Goal: Task Accomplishment & Management: Complete application form

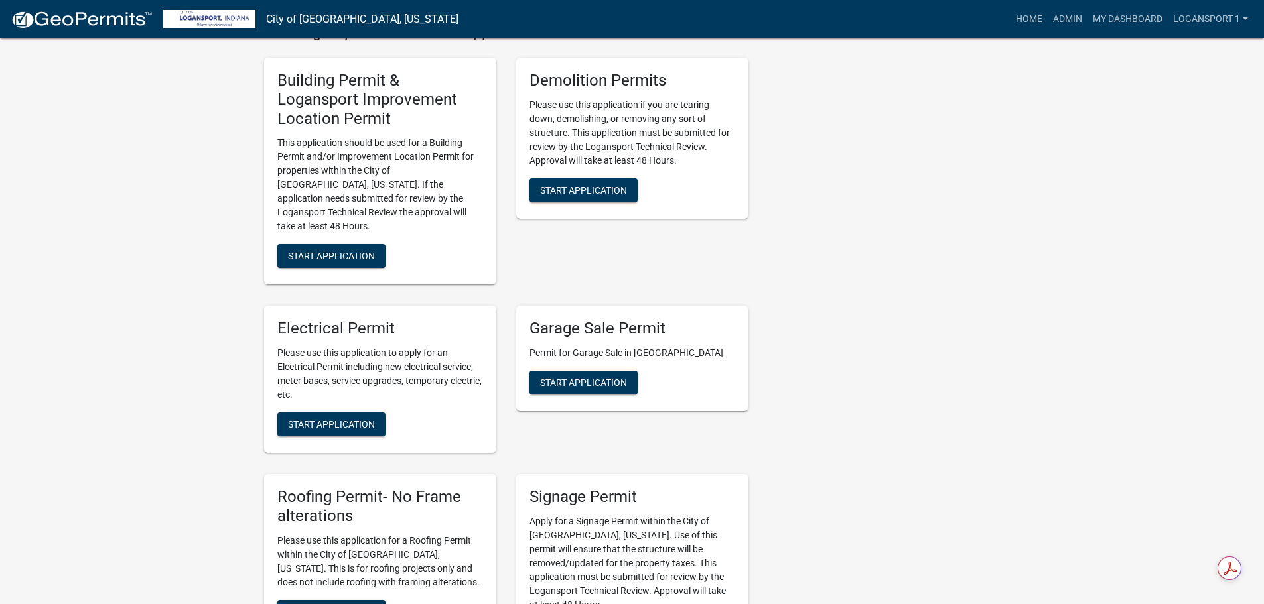
scroll to position [597, 0]
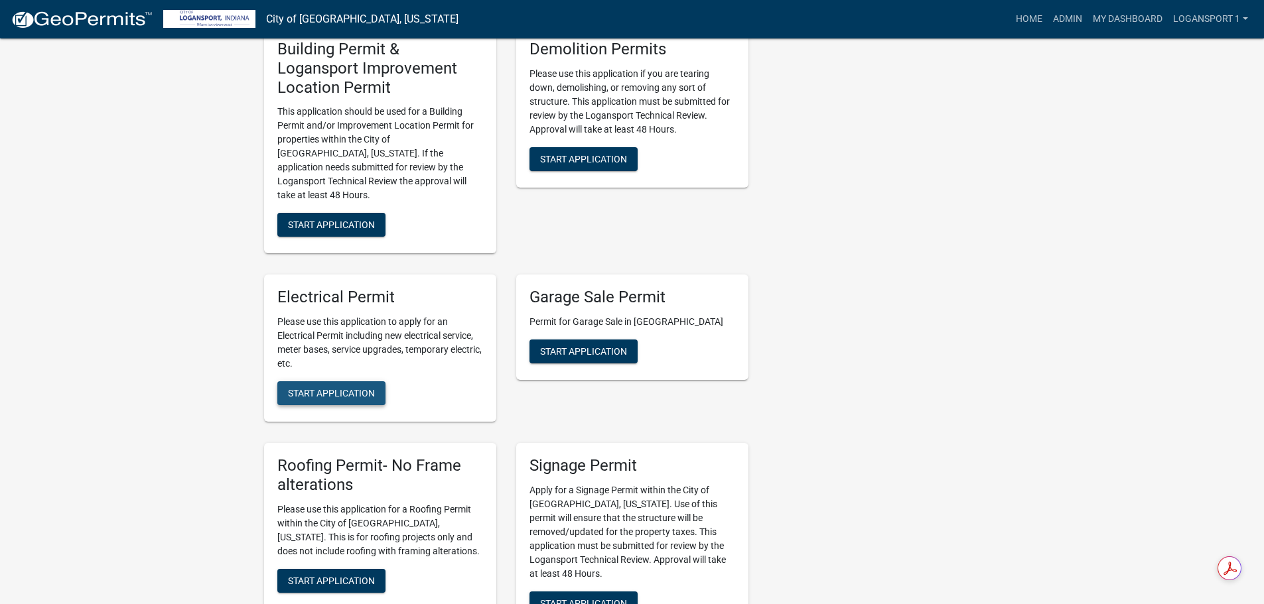
click at [341, 388] on span "Start Application" at bounding box center [331, 393] width 87 height 11
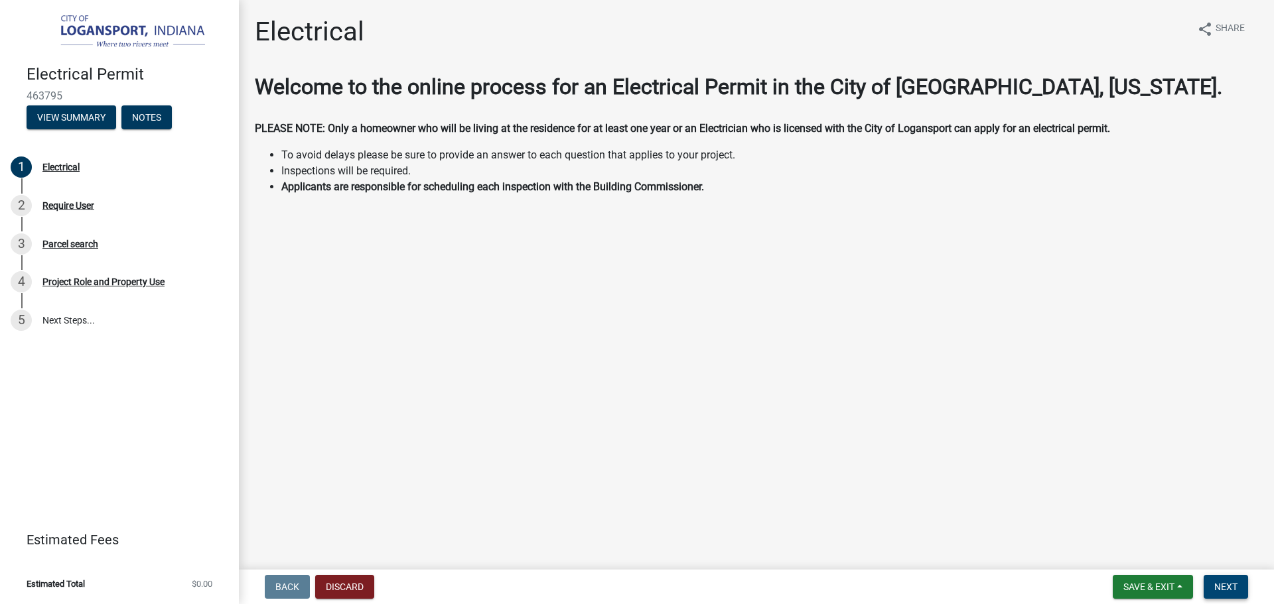
click at [1222, 585] on span "Next" at bounding box center [1225, 587] width 23 height 11
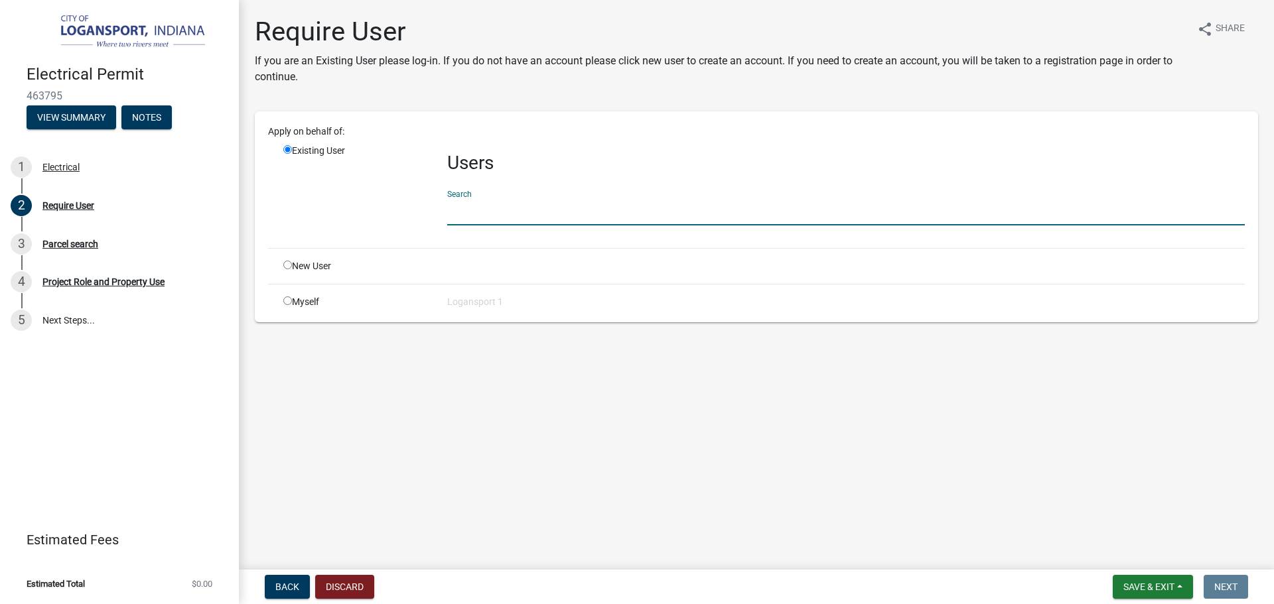
click at [482, 220] on input "text" at bounding box center [845, 211] width 797 height 27
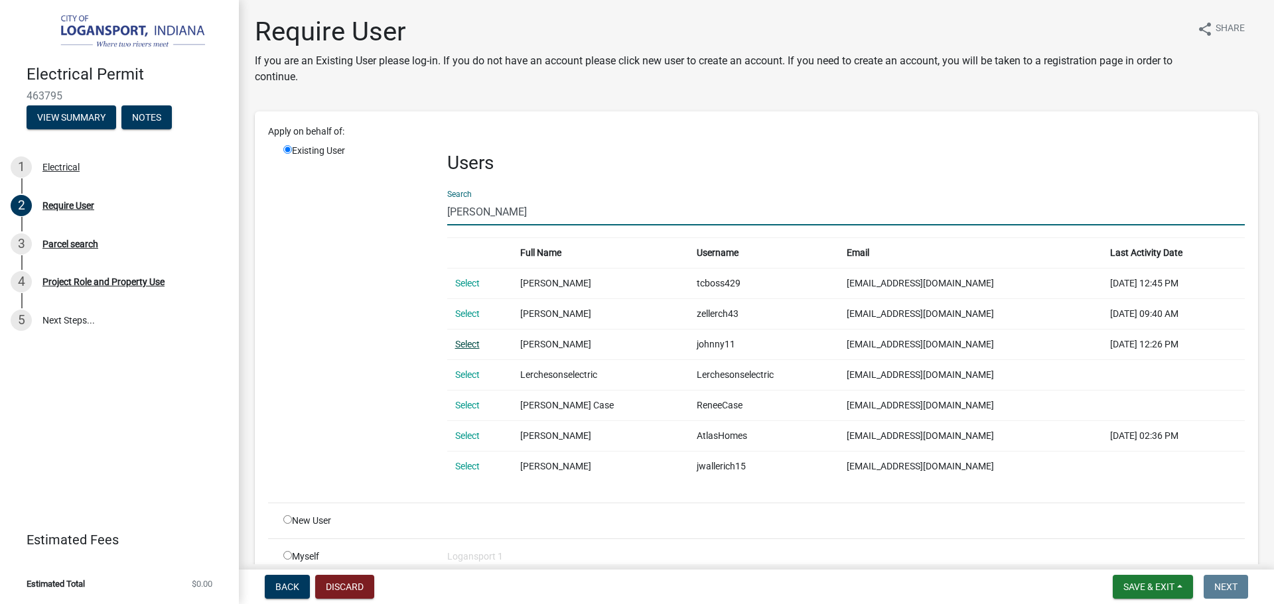
type input "[PERSON_NAME]"
click at [461, 342] on link "Select" at bounding box center [467, 344] width 25 height 11
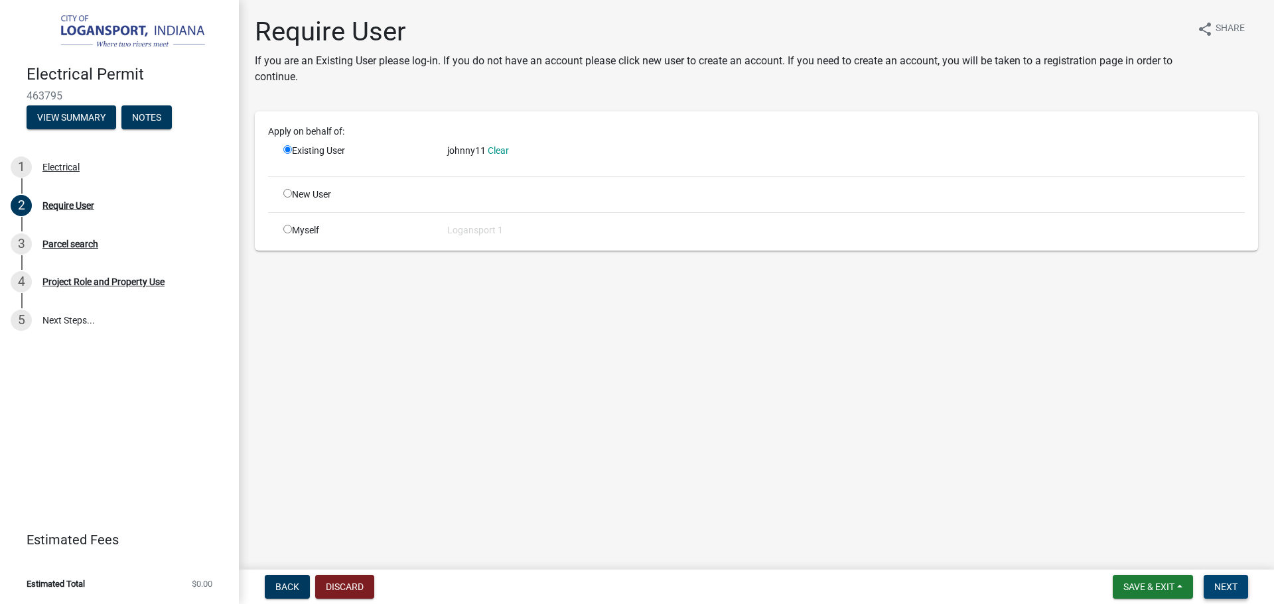
click at [1234, 584] on span "Next" at bounding box center [1225, 587] width 23 height 11
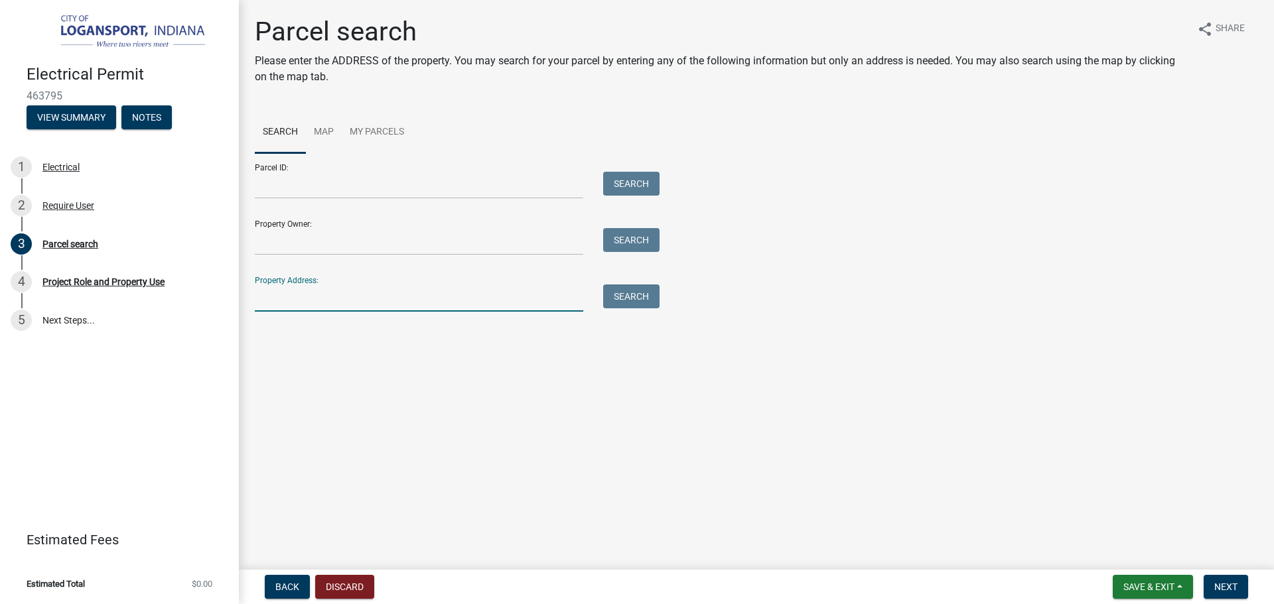
click at [275, 304] on input "Property Address:" at bounding box center [419, 298] width 328 height 27
type input "5"
type input "[STREET_ADDRESS]"
click at [288, 239] on input "Property Owner:" at bounding box center [419, 241] width 328 height 27
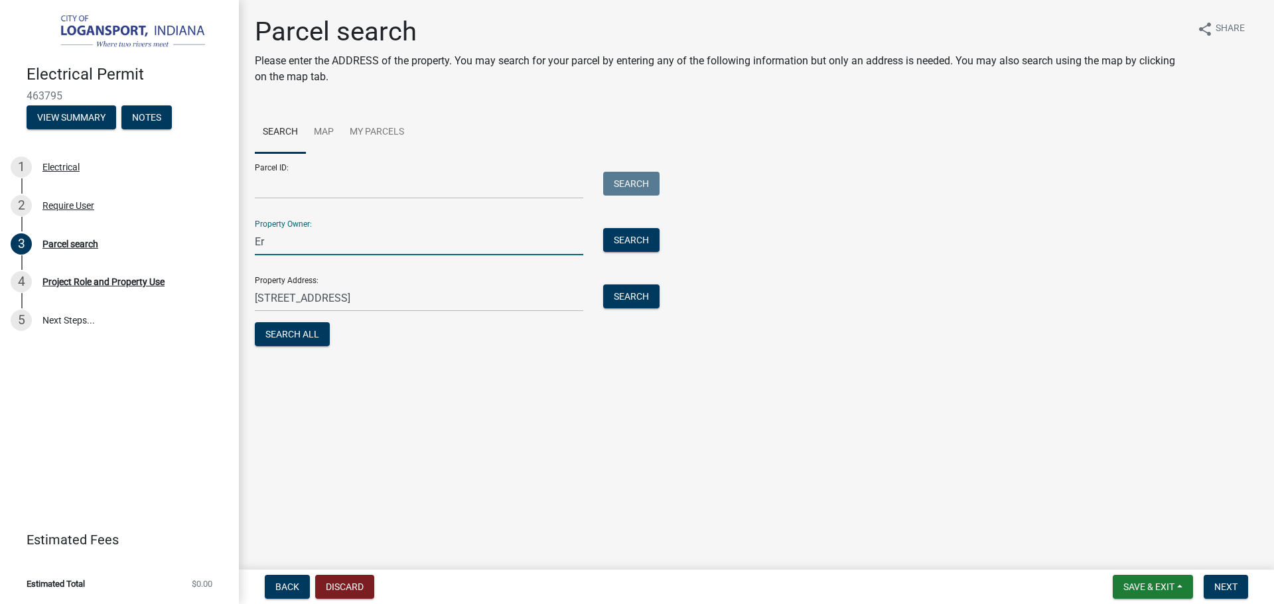
type input "E"
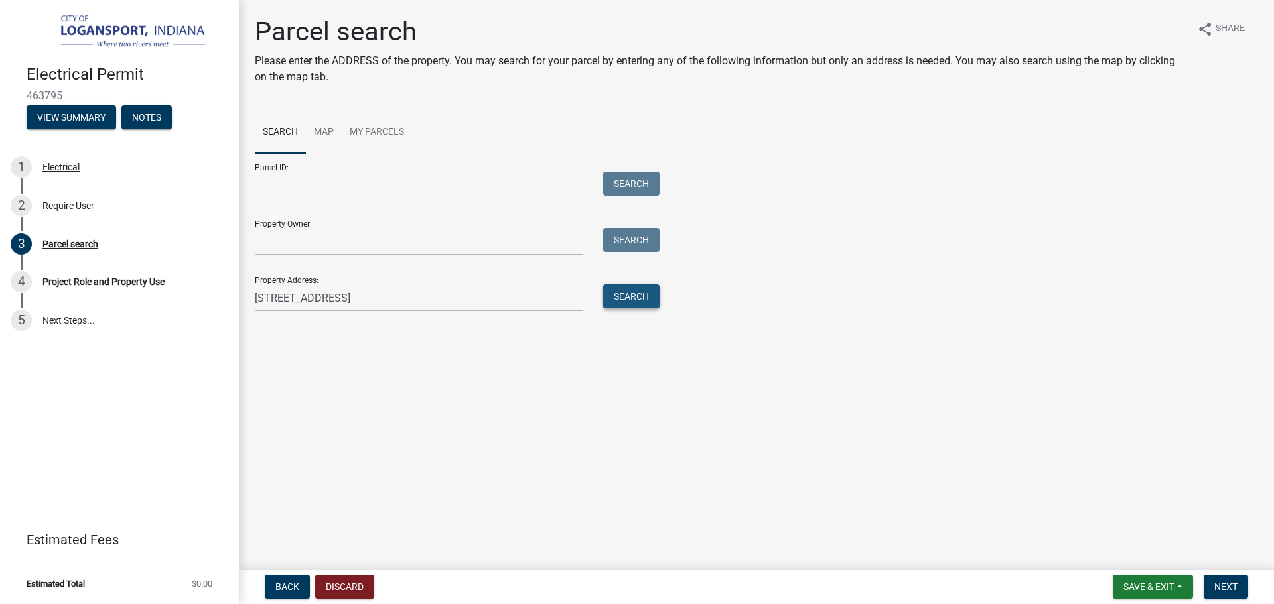
click at [651, 293] on button "Search" at bounding box center [631, 297] width 56 height 24
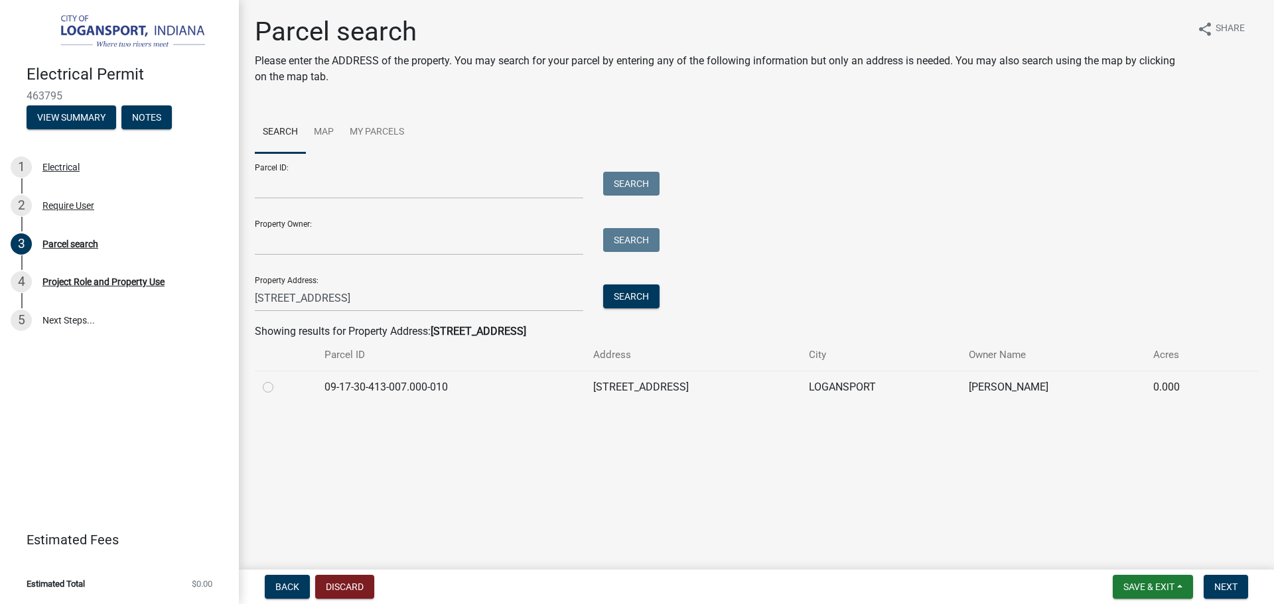
click at [279, 379] on label at bounding box center [279, 379] width 0 height 0
click at [279, 387] on input "radio" at bounding box center [283, 383] width 9 height 9
radio input "true"
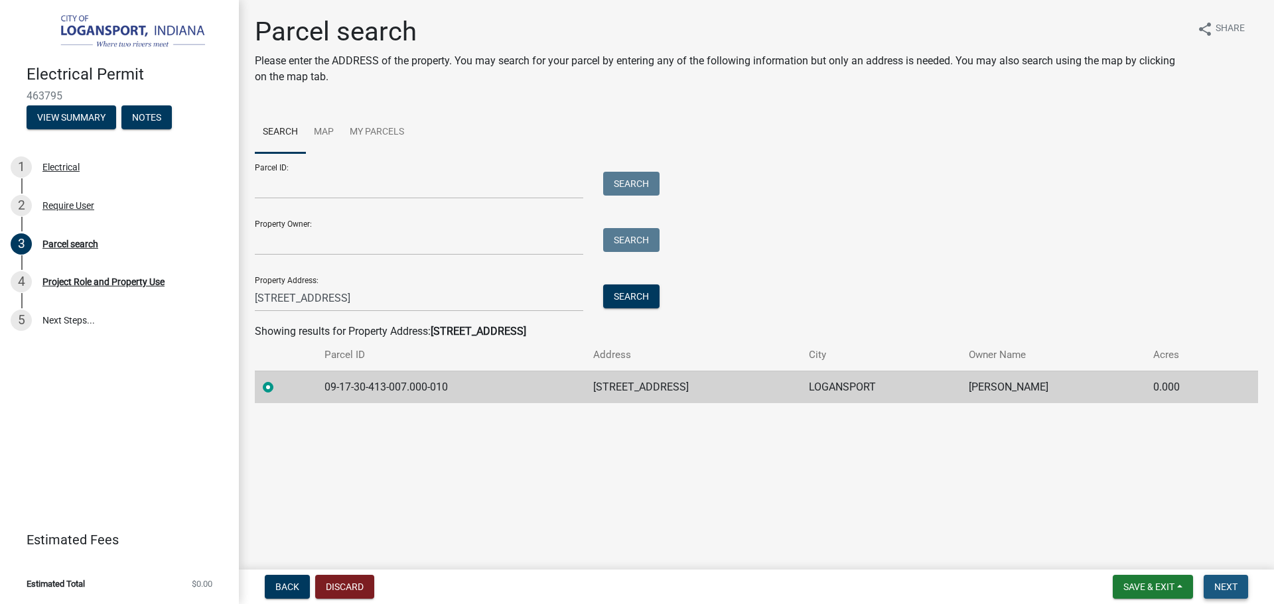
click at [1221, 588] on span "Next" at bounding box center [1225, 587] width 23 height 11
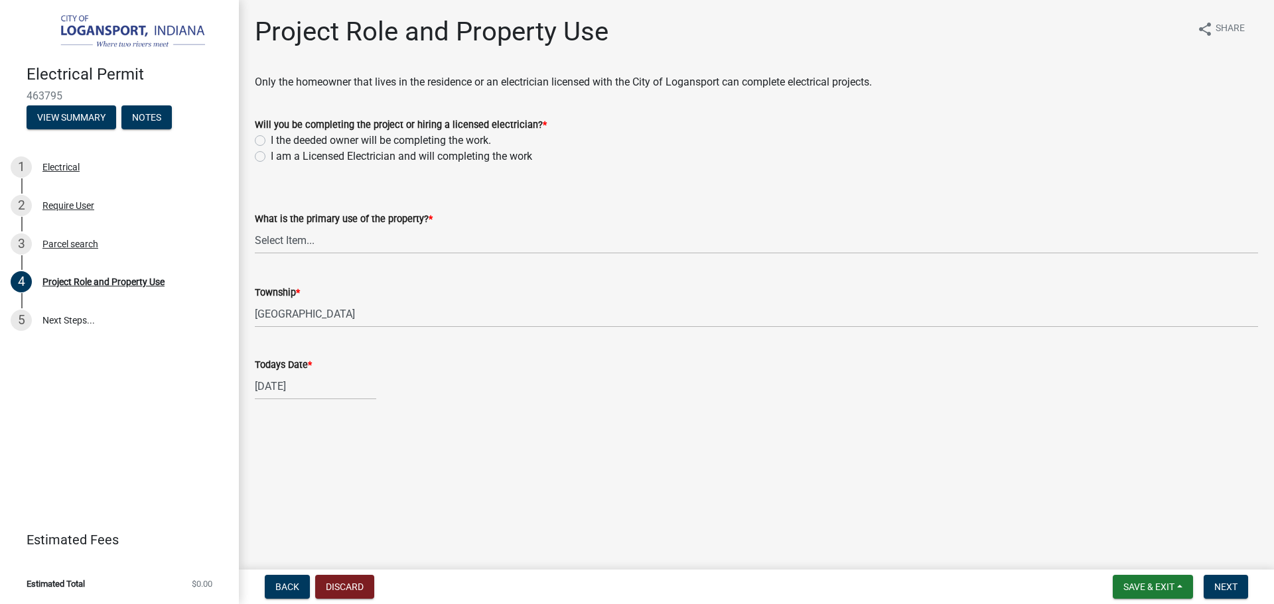
click at [271, 157] on label "I am a Licensed Electrician and will completing the work" at bounding box center [401, 157] width 261 height 16
click at [271, 157] on input "I am a Licensed Electrician and will completing the work" at bounding box center [275, 153] width 9 height 9
radio input "true"
click at [300, 238] on select "Select Item... Residential Commercial Public" at bounding box center [756, 240] width 1003 height 27
click at [255, 227] on select "Select Item... Residential Commercial Public" at bounding box center [756, 240] width 1003 height 27
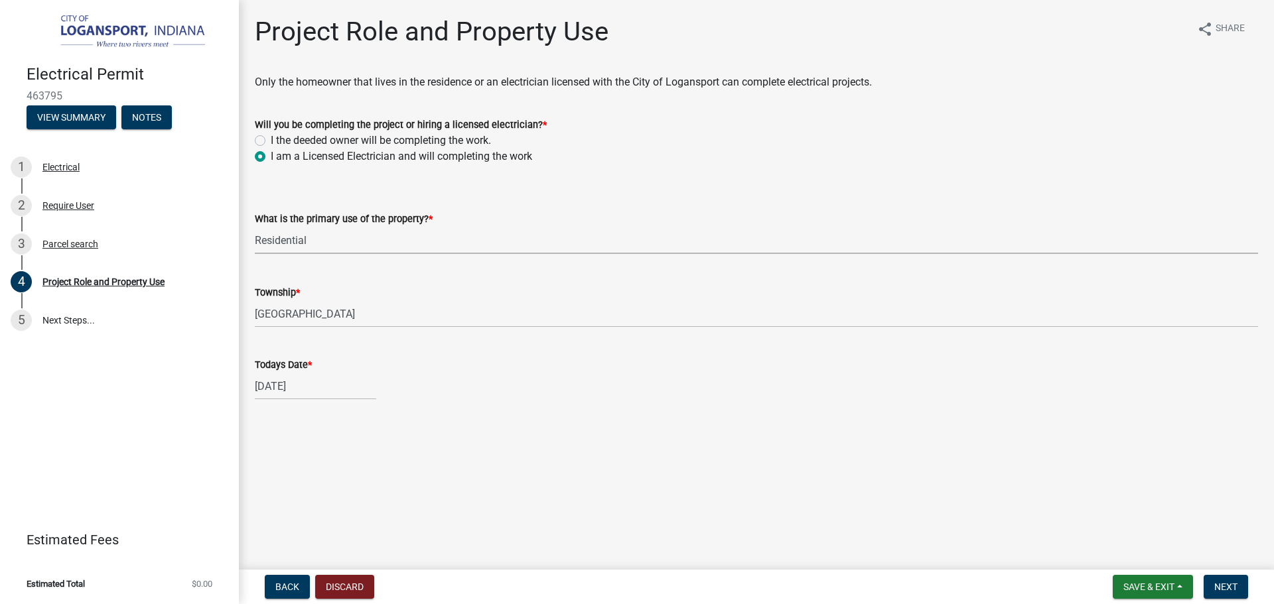
select select "530f9f5f-3156-4079-bc91-3d3598a96b73"
click at [1230, 588] on span "Next" at bounding box center [1225, 587] width 23 height 11
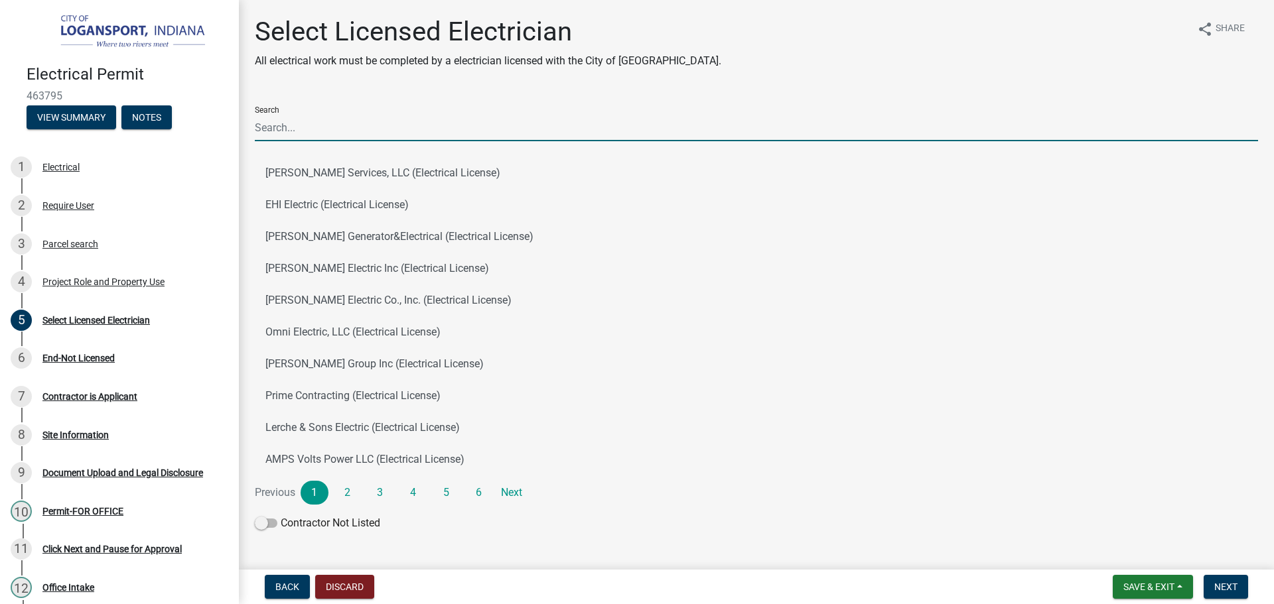
click at [425, 123] on input "Search" at bounding box center [756, 127] width 1003 height 27
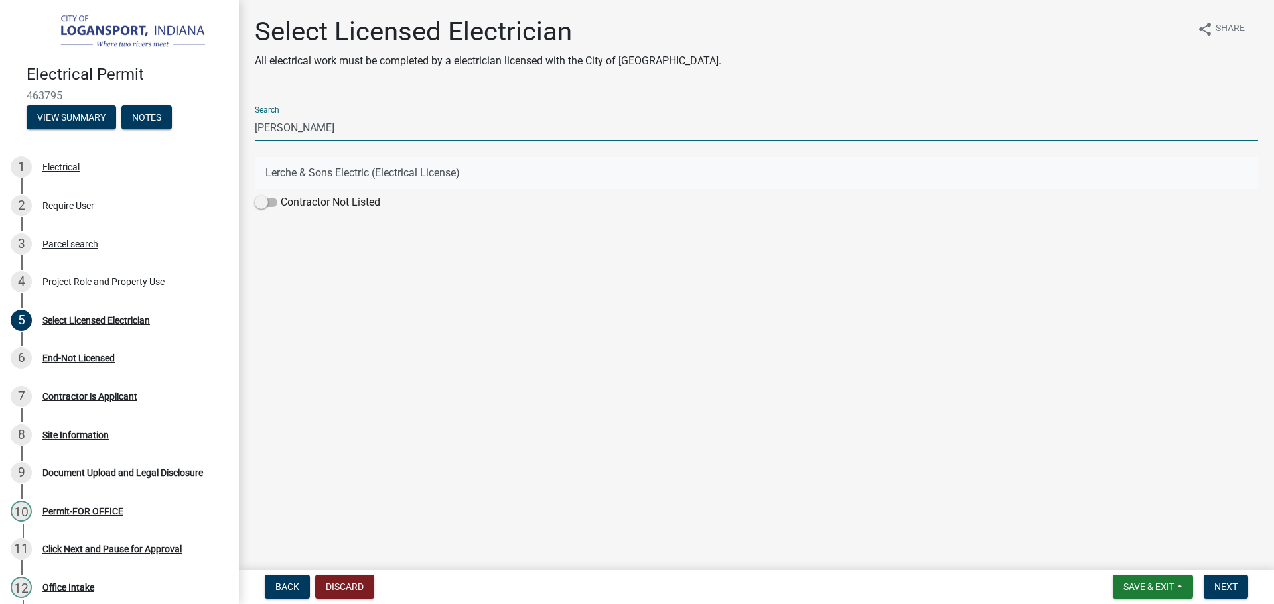
type input "[PERSON_NAME]"
click at [389, 171] on button "Lerche & Sons Electric (Electrical License)" at bounding box center [756, 173] width 1003 height 32
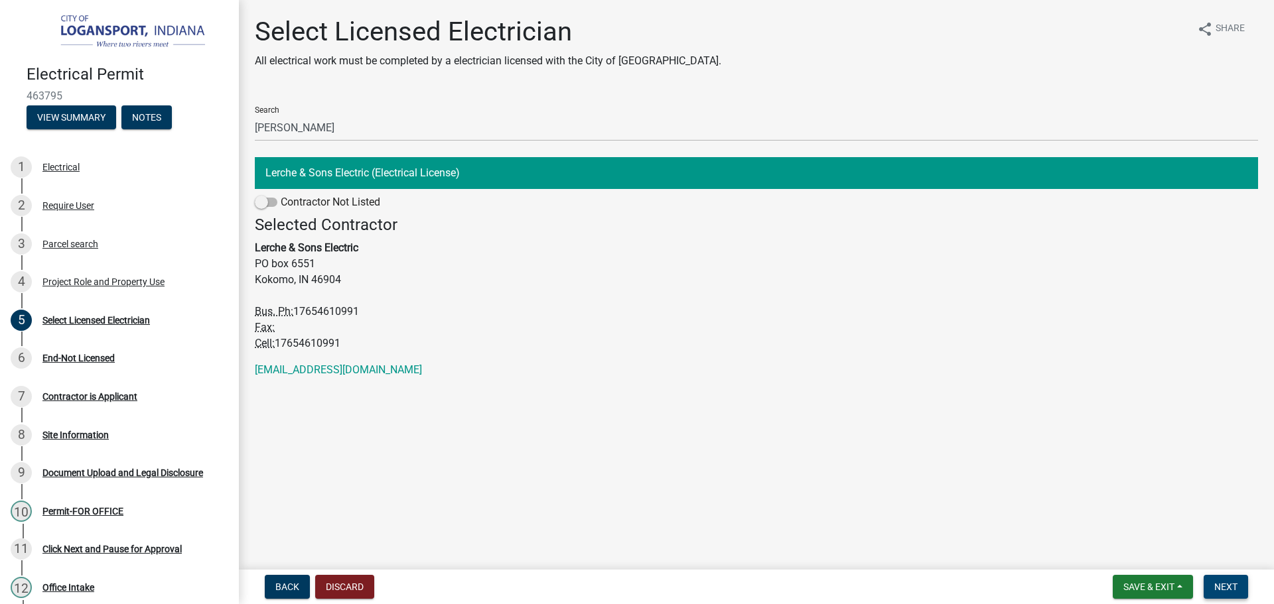
click at [1239, 590] on button "Next" at bounding box center [1225, 587] width 44 height 24
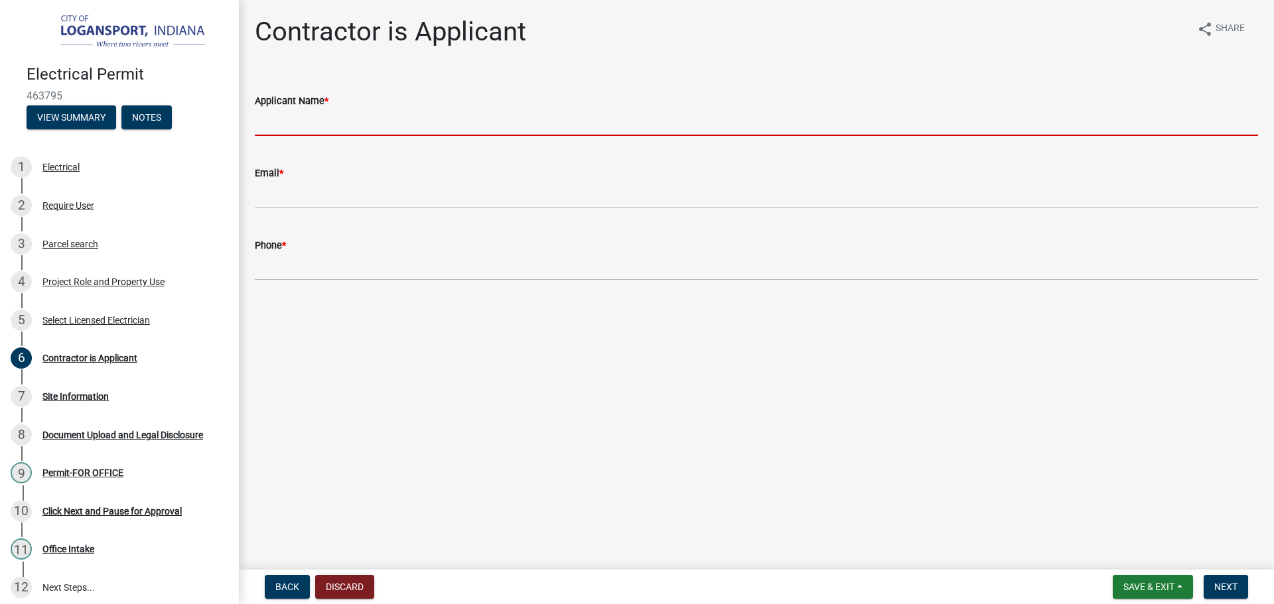
click at [326, 121] on input "Applicant Name *" at bounding box center [756, 122] width 1003 height 27
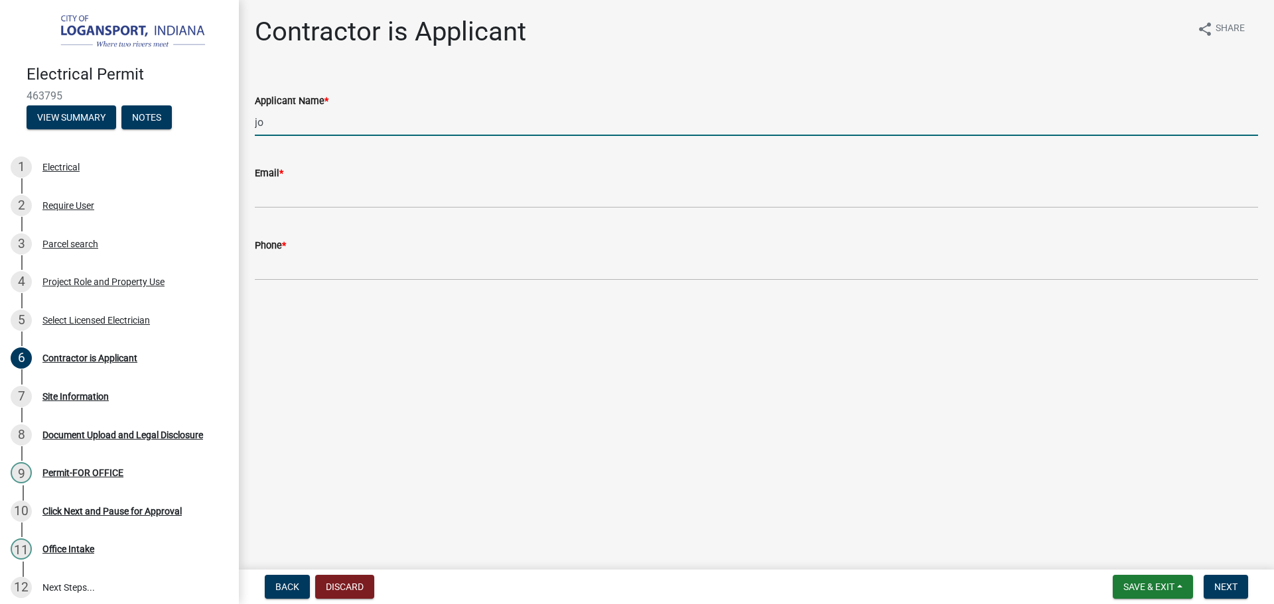
type input "j"
type input "[PERSON_NAME]"
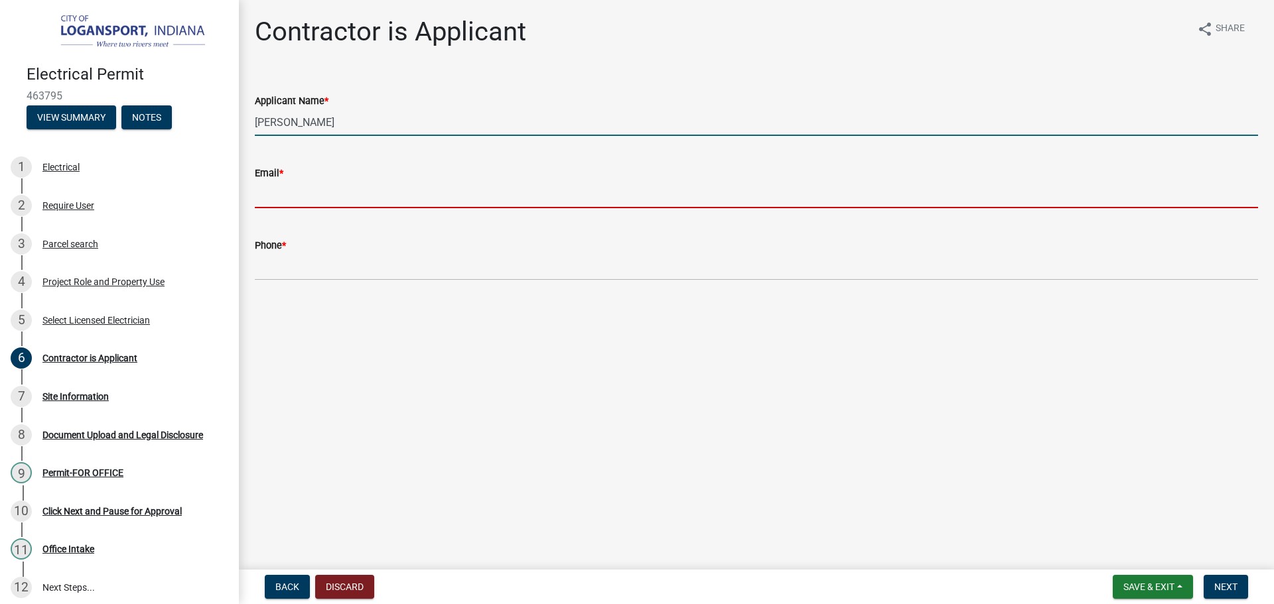
click at [360, 195] on input "Email *" at bounding box center [756, 194] width 1003 height 27
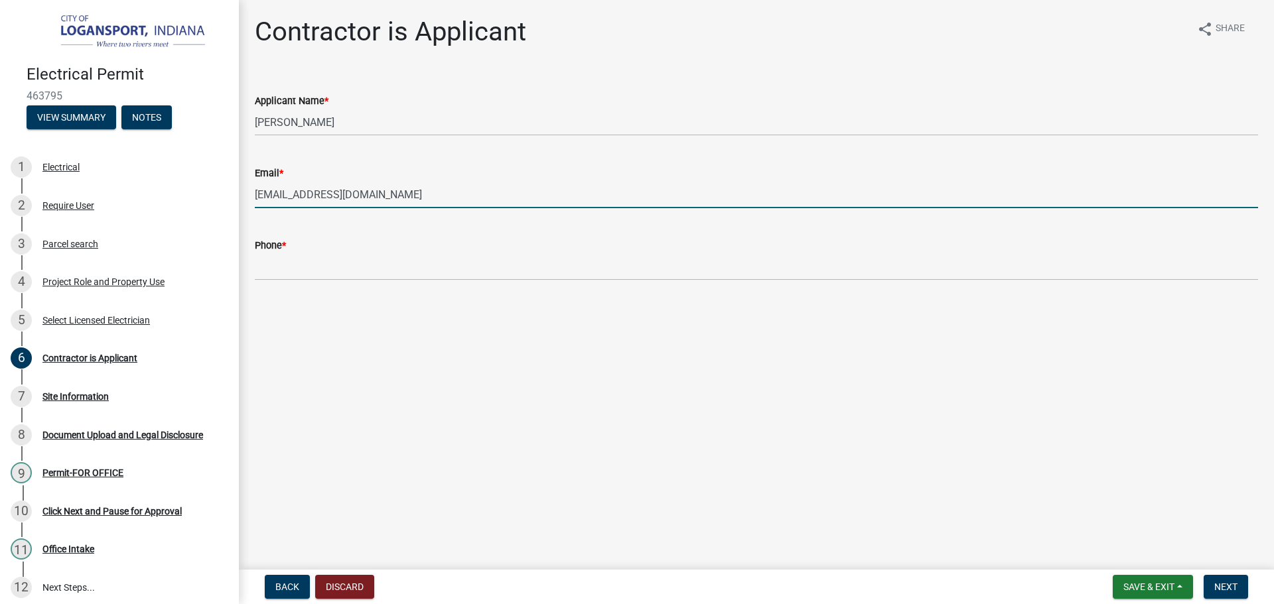
type input "[EMAIL_ADDRESS][DOMAIN_NAME]"
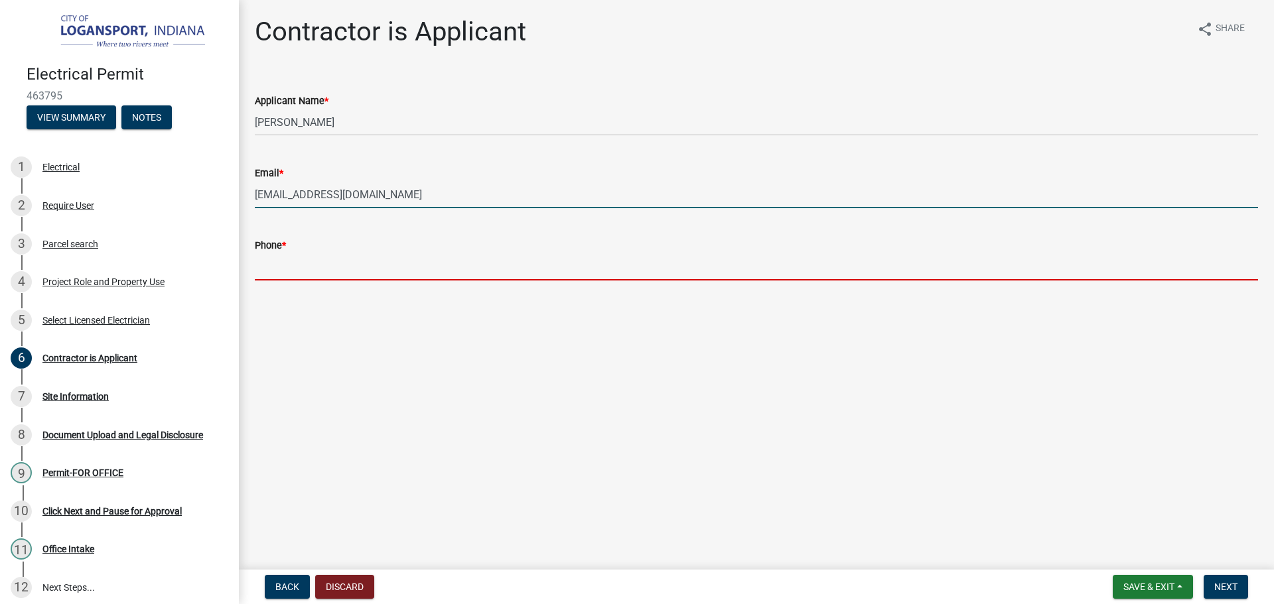
click at [350, 277] on input "Phone *" at bounding box center [756, 266] width 1003 height 27
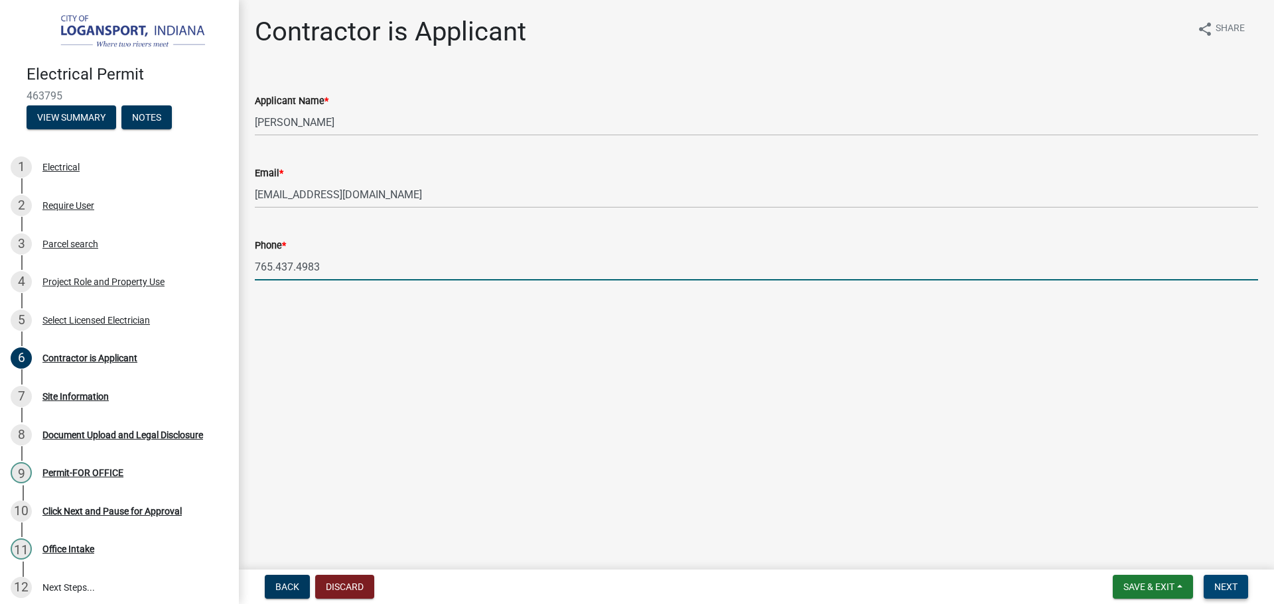
type input "765.437.4983"
click at [1223, 584] on span "Next" at bounding box center [1225, 587] width 23 height 11
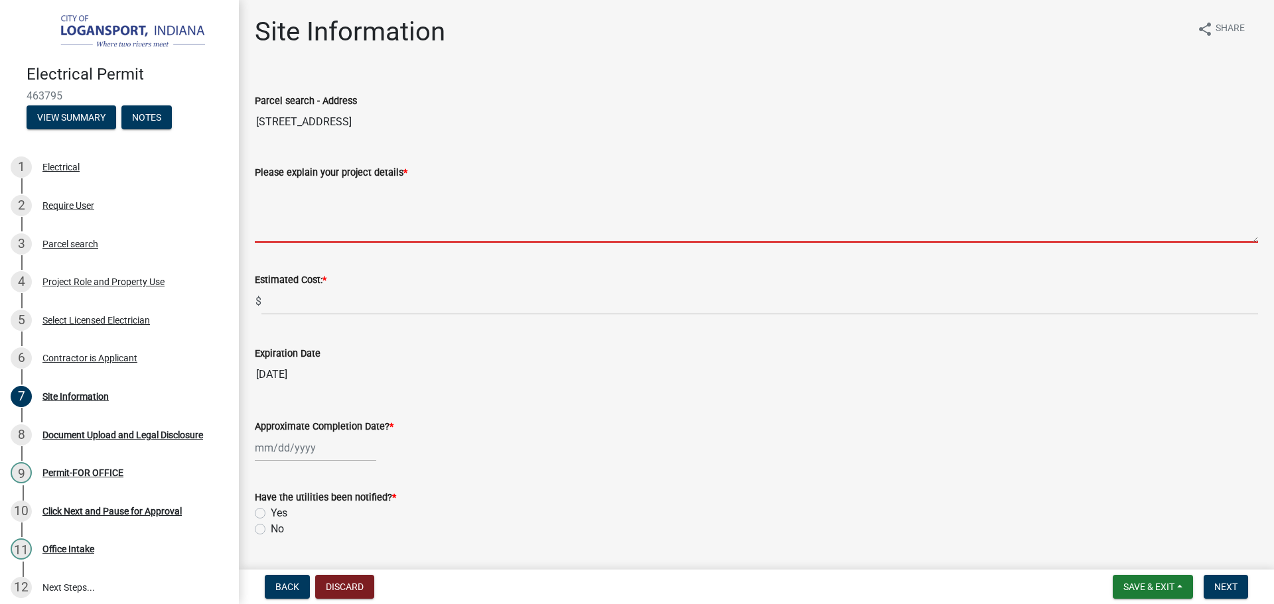
click at [351, 200] on textarea "Please explain your project details *" at bounding box center [756, 211] width 1003 height 62
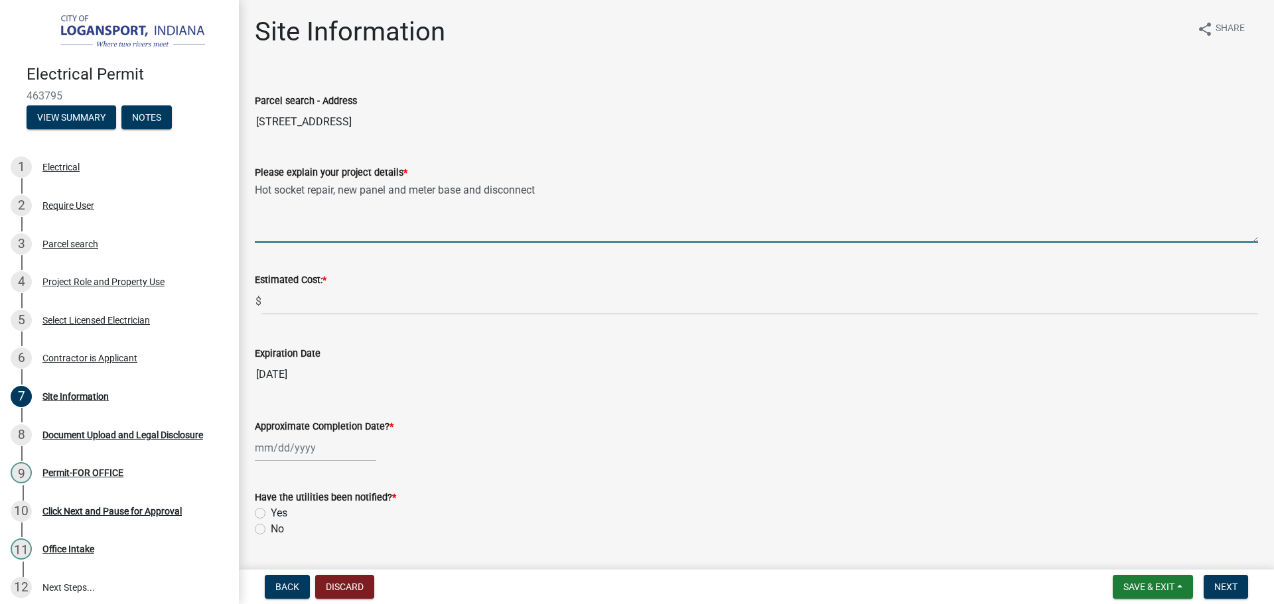
type textarea "Hot socket repair, new panel and meter base and disconnect"
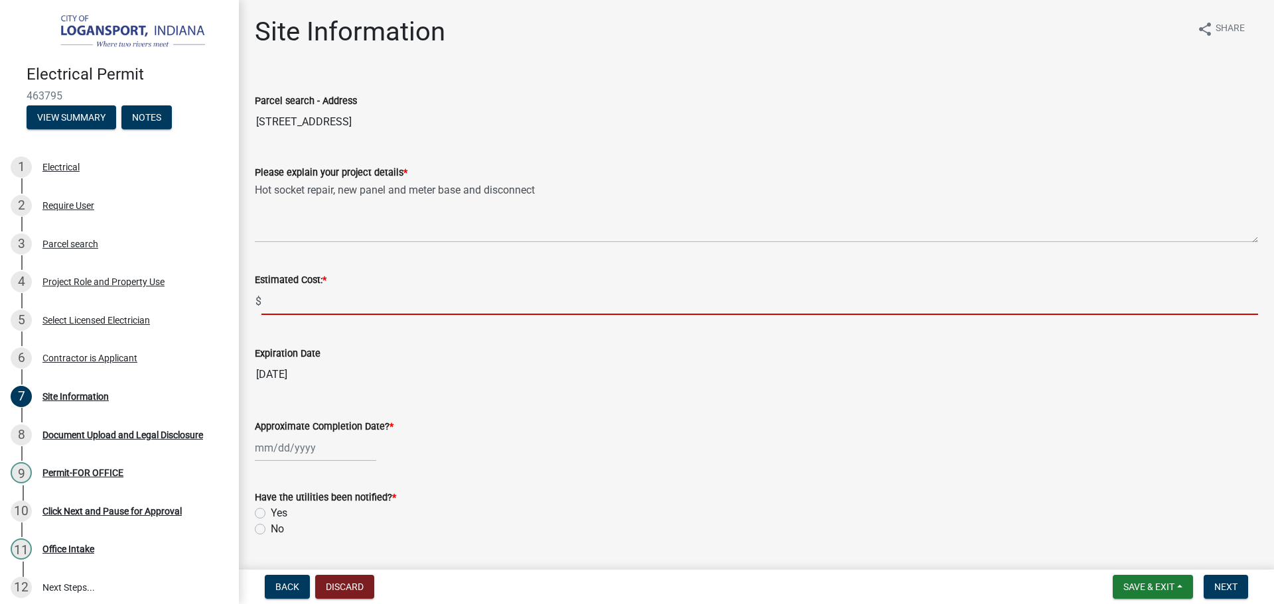
click at [364, 309] on input "text" at bounding box center [759, 301] width 996 height 27
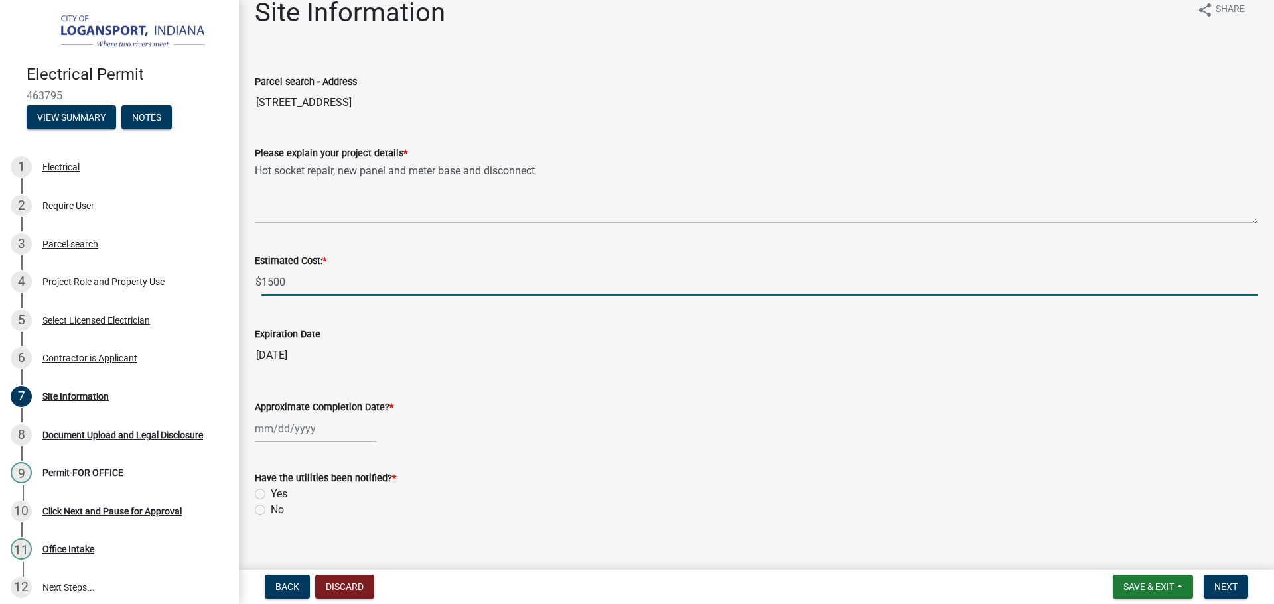
scroll to position [36, 0]
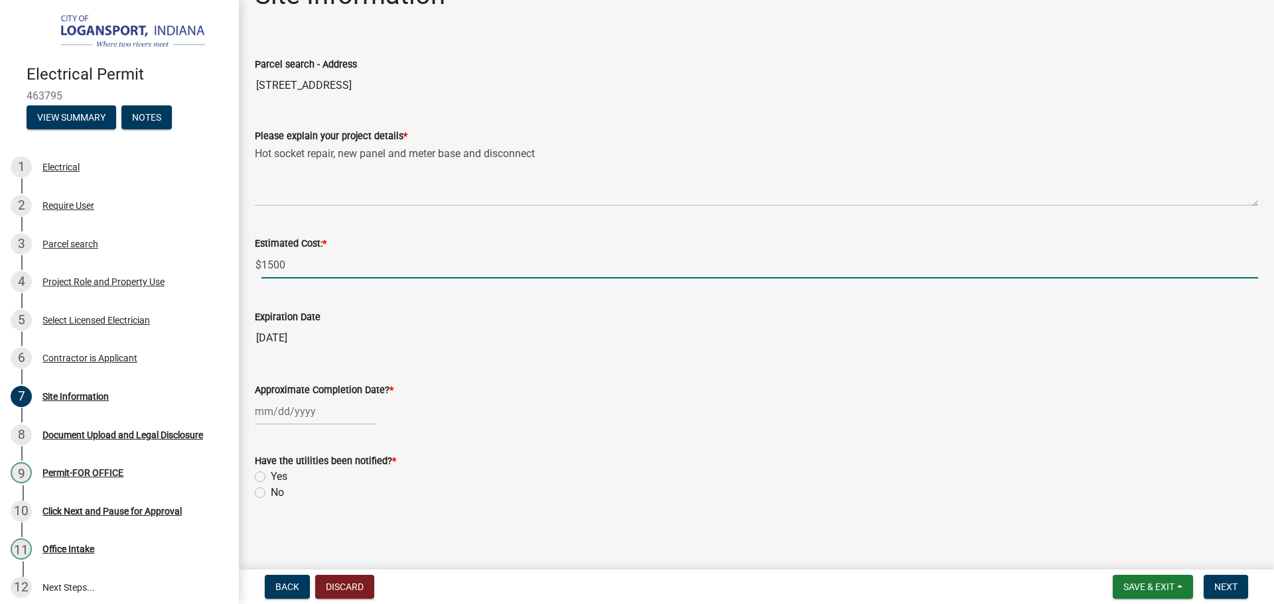
type input "1500"
click at [333, 413] on div at bounding box center [315, 411] width 121 height 27
select select "8"
select select "2025"
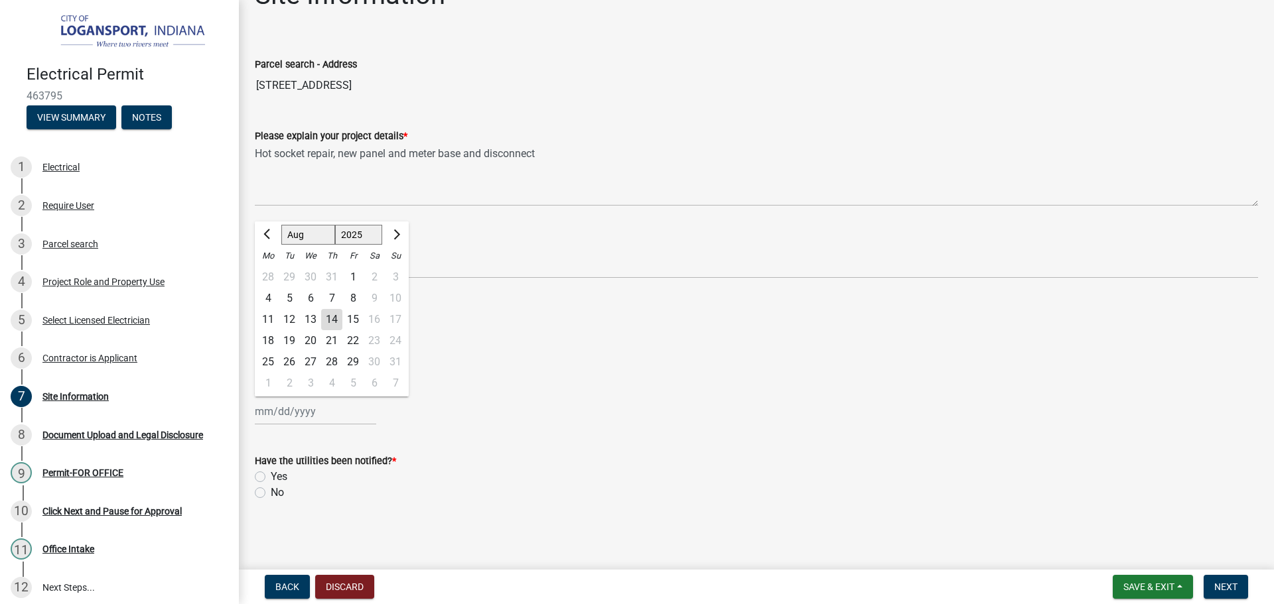
click at [335, 324] on div "14" at bounding box center [331, 319] width 21 height 21
type input "[DATE]"
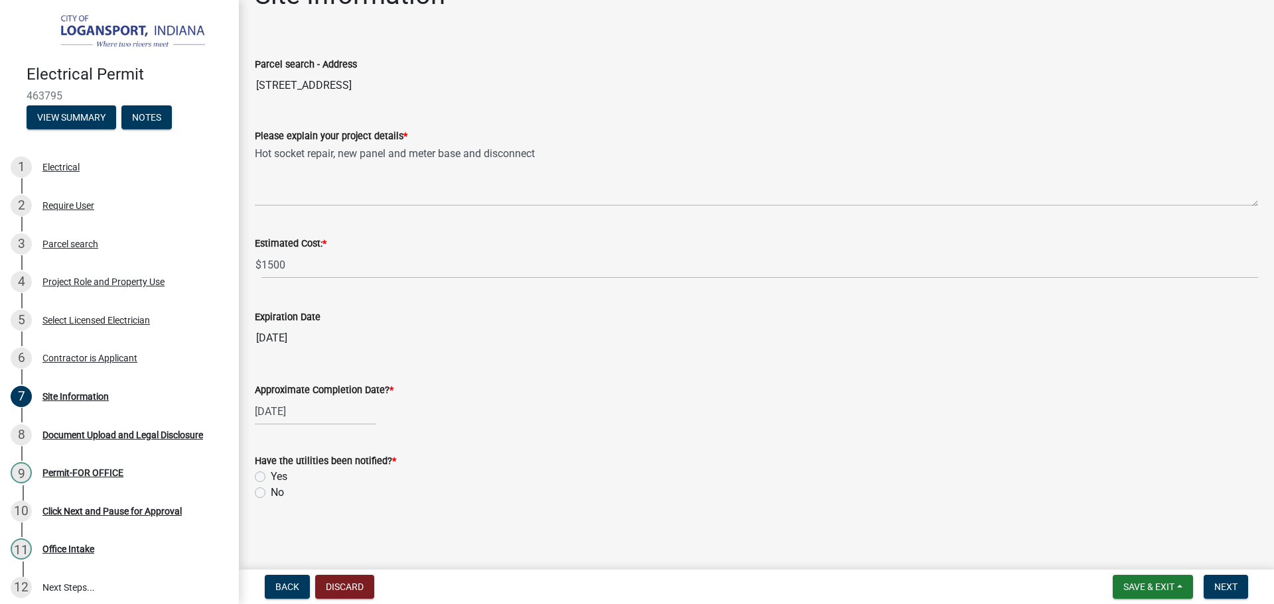
click at [327, 415] on div "[DATE]" at bounding box center [315, 411] width 121 height 27
select select "8"
select select "2025"
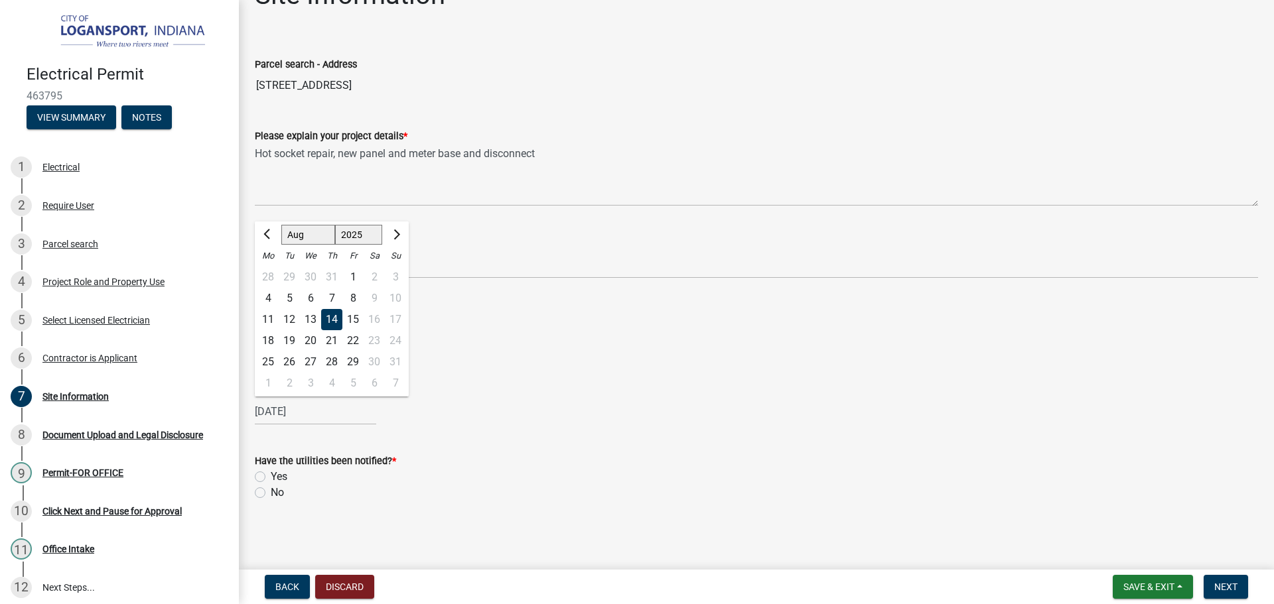
click at [354, 358] on div "29" at bounding box center [352, 362] width 21 height 21
type input "[DATE]"
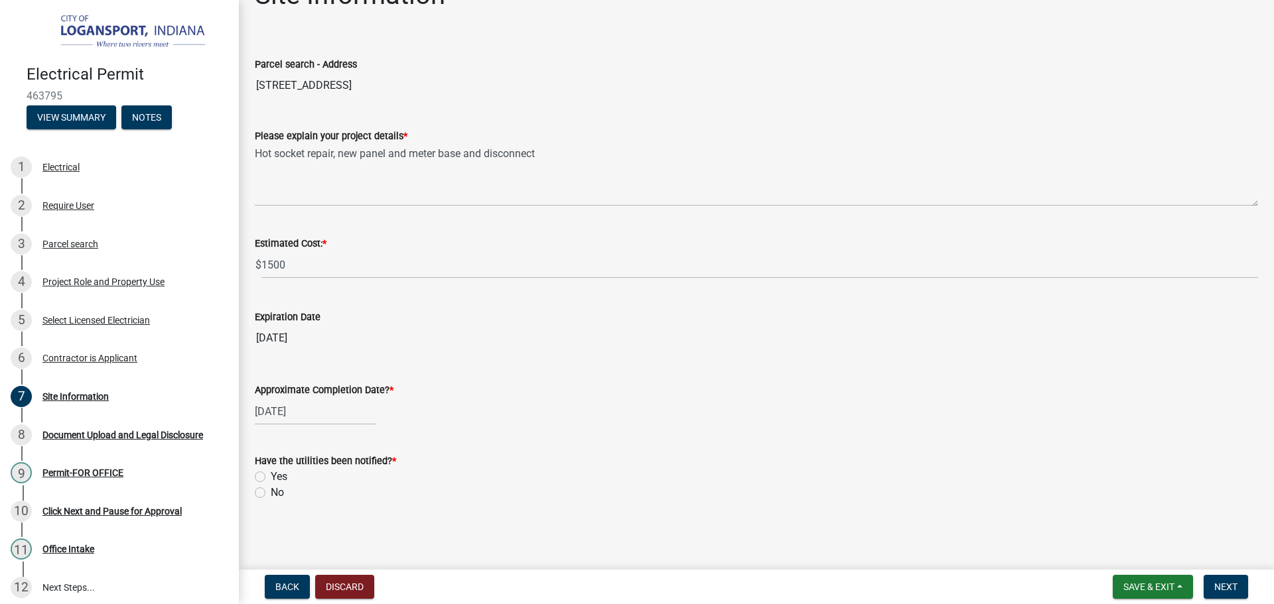
click at [271, 489] on label "No" at bounding box center [277, 493] width 13 height 16
click at [271, 489] on input "No" at bounding box center [275, 489] width 9 height 9
radio input "true"
click at [271, 475] on label "Yes" at bounding box center [279, 477] width 17 height 16
click at [271, 475] on input "Yes" at bounding box center [275, 473] width 9 height 9
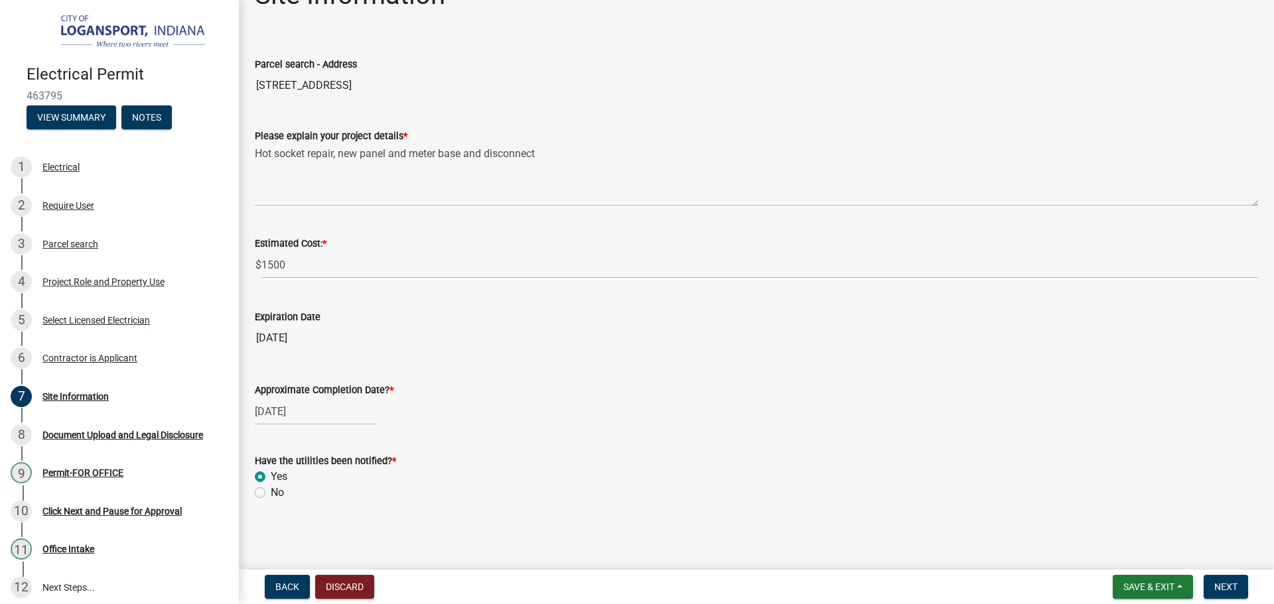
radio input "true"
click at [1222, 584] on span "Next" at bounding box center [1225, 587] width 23 height 11
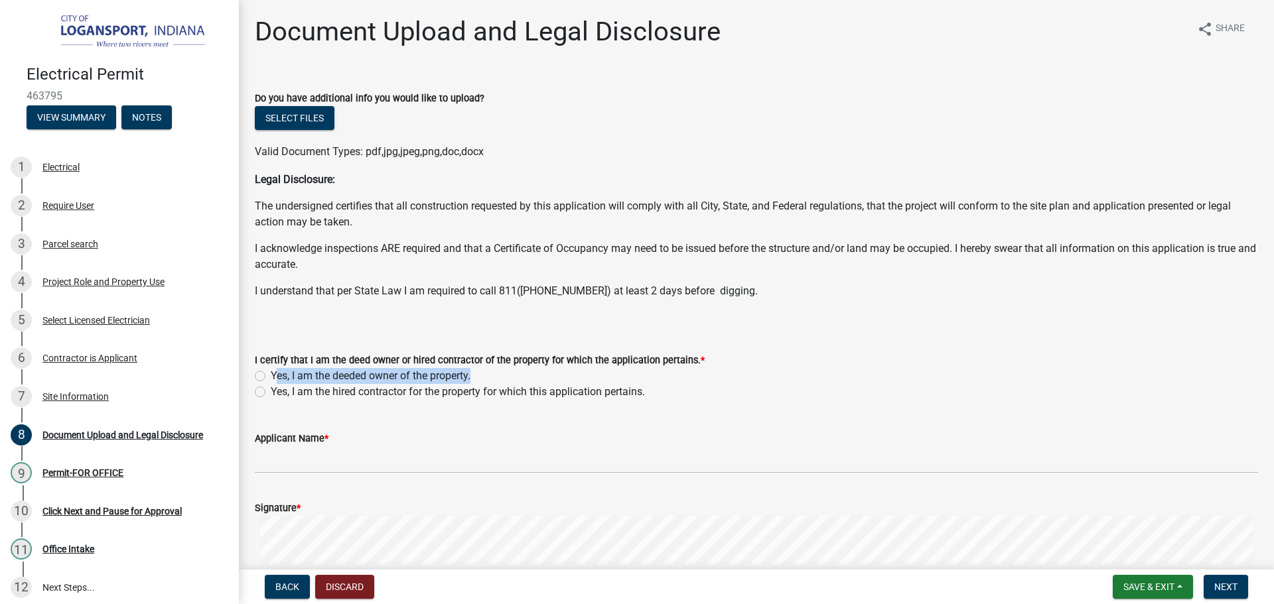
click at [262, 384] on div "I certify that I am the deed owner or hired contractor of the property for whic…" at bounding box center [756, 376] width 1003 height 48
click at [261, 385] on div "Yes, I am the hired contractor for the property for which this application pert…" at bounding box center [756, 392] width 1003 height 16
click at [271, 388] on label "Yes, I am the hired contractor for the property for which this application pert…" at bounding box center [458, 392] width 374 height 16
click at [271, 388] on input "Yes, I am the hired contractor for the property for which this application pert…" at bounding box center [275, 388] width 9 height 9
radio input "true"
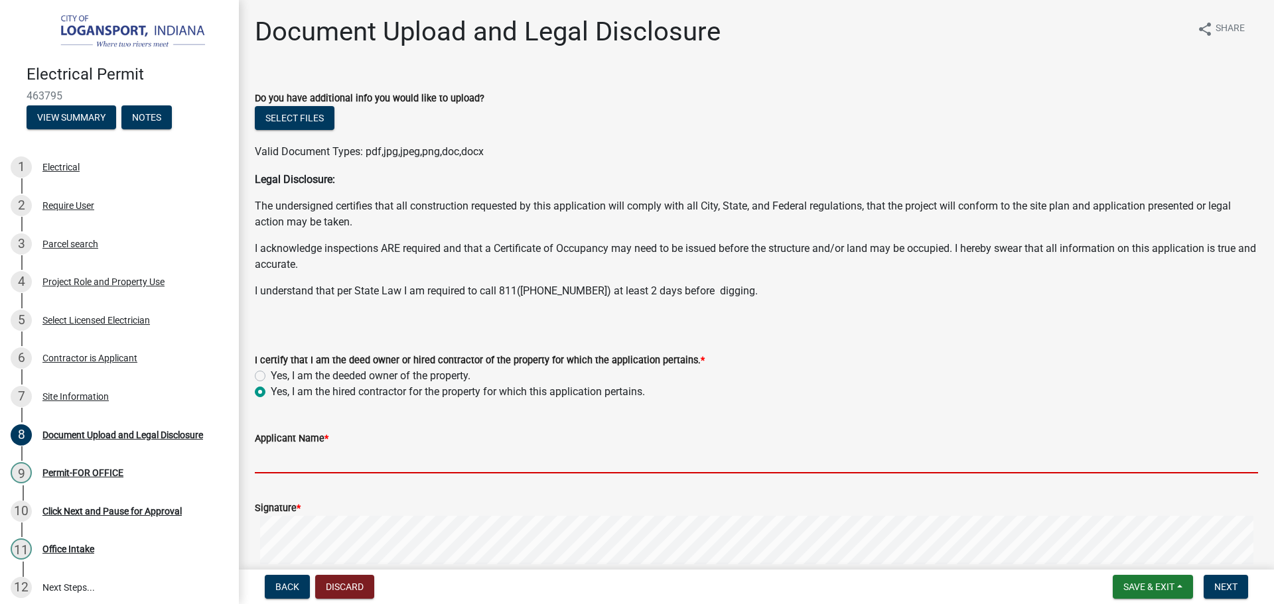
click at [276, 452] on input "Applicant Name *" at bounding box center [756, 459] width 1003 height 27
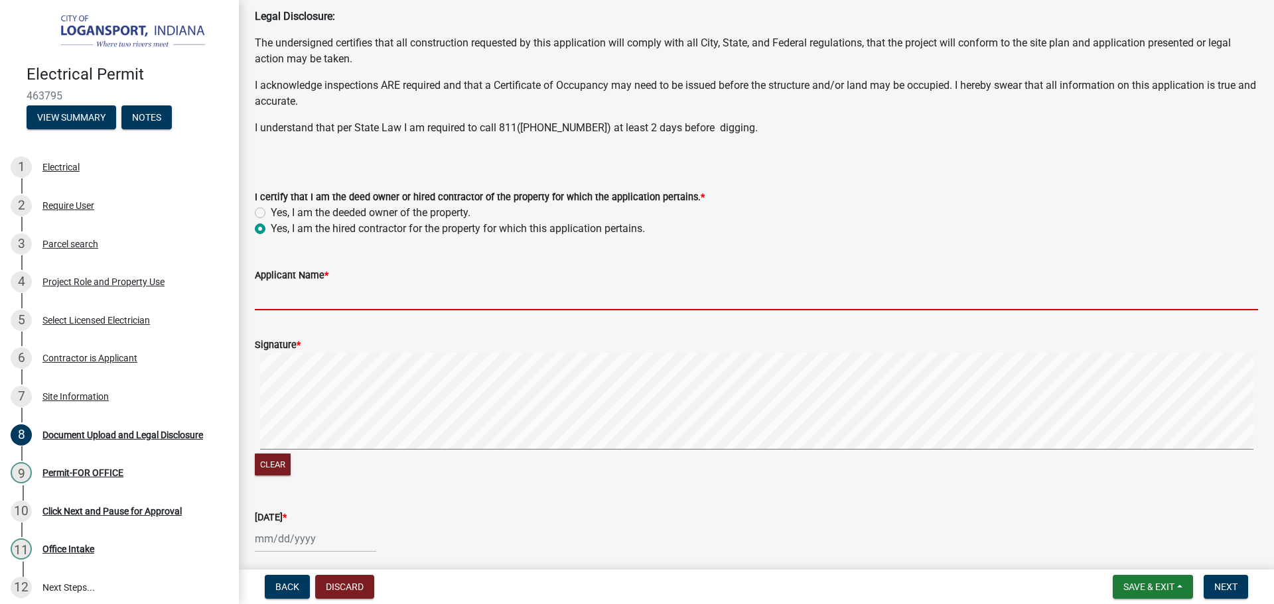
scroll to position [199, 0]
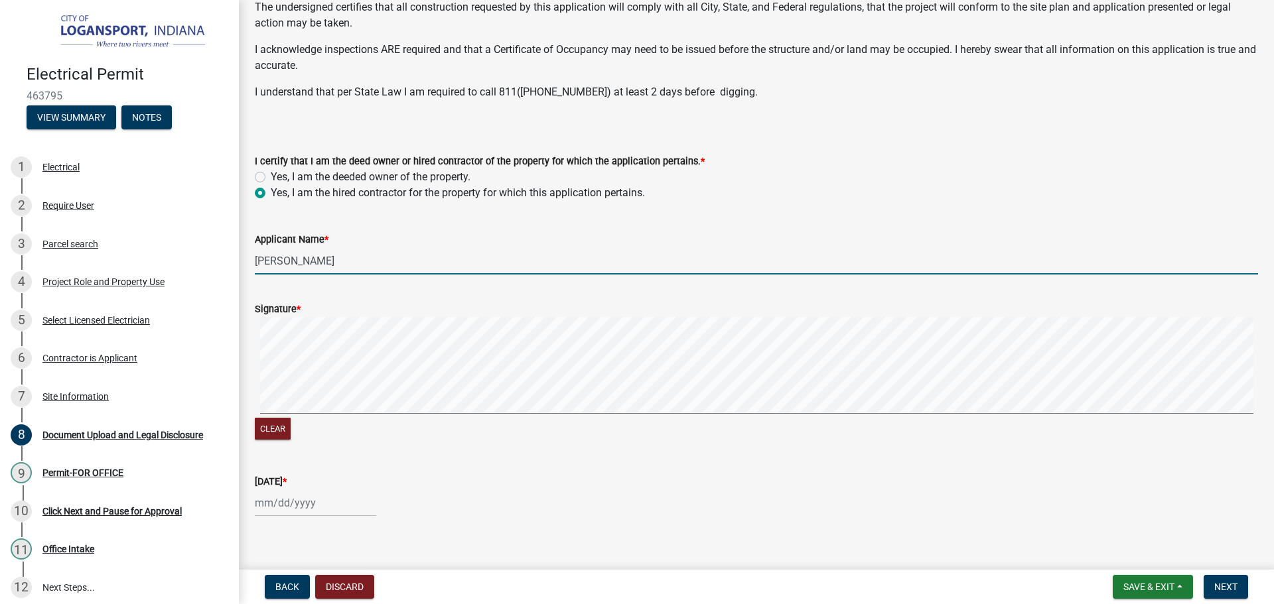
type input "[PERSON_NAME]"
select select "8"
select select "2025"
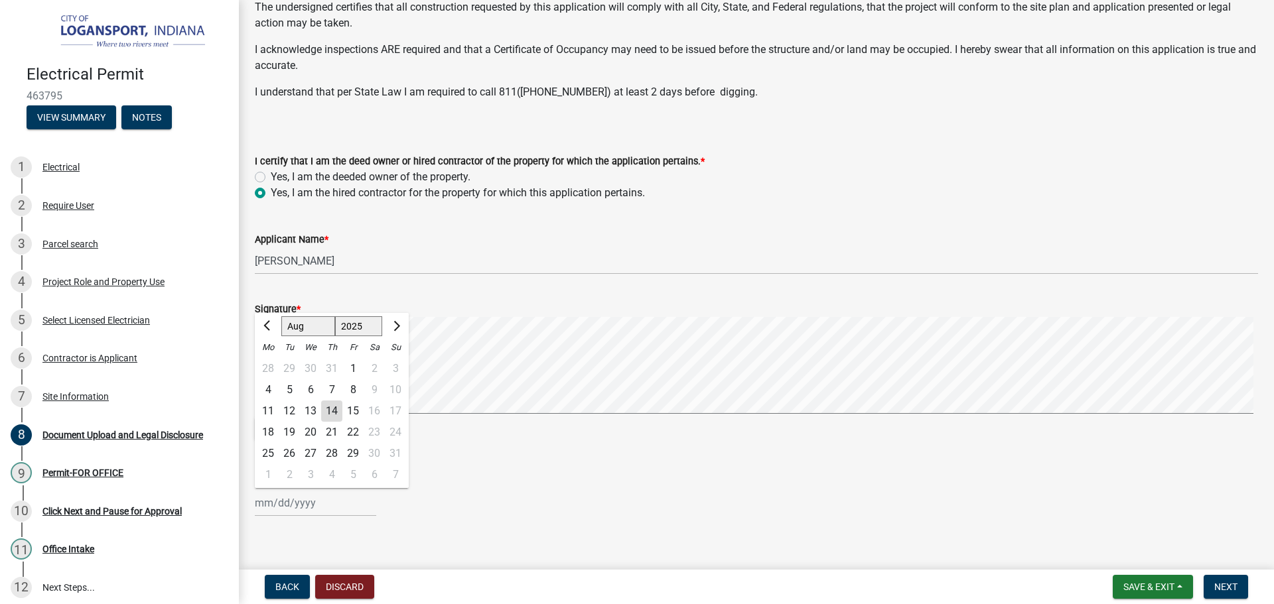
click at [263, 506] on div "[PERSON_NAME] Feb Mar Apr [PERSON_NAME][DATE] Oct Nov [DATE] 1526 1527 1528 152…" at bounding box center [315, 503] width 121 height 27
click at [331, 417] on div "14" at bounding box center [331, 411] width 21 height 21
type input "[DATE]"
click at [1219, 588] on span "Next" at bounding box center [1225, 587] width 23 height 11
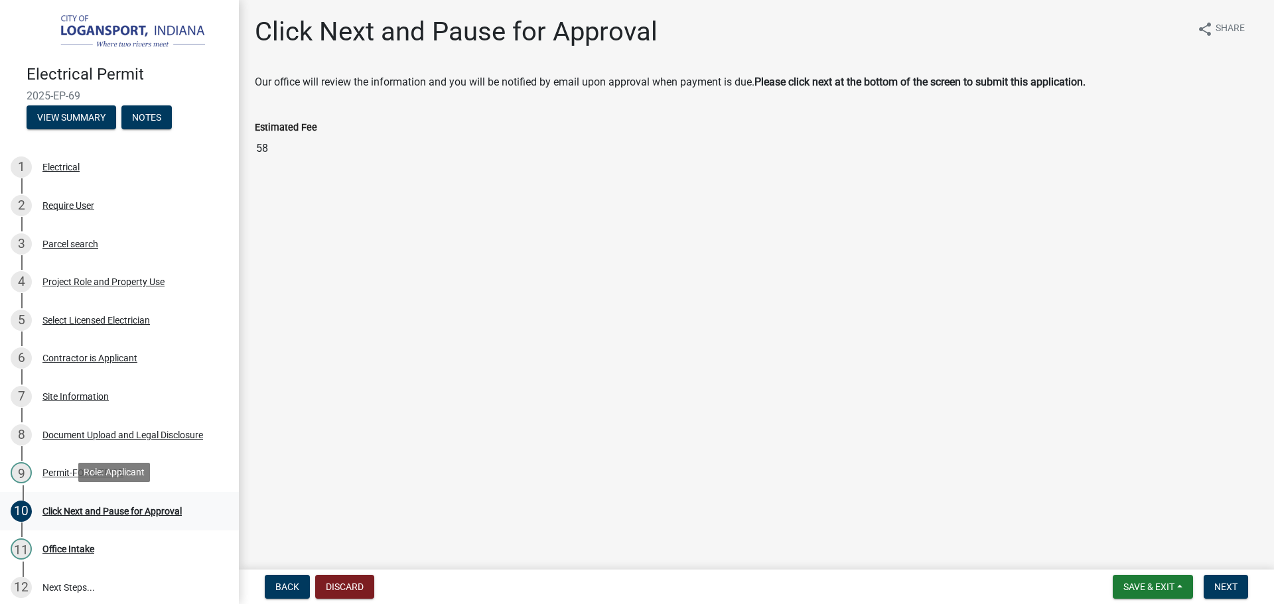
click at [151, 510] on div "Click Next and Pause for Approval" at bounding box center [111, 511] width 139 height 9
click at [81, 468] on div "Permit-FOR OFFICE" at bounding box center [82, 472] width 81 height 9
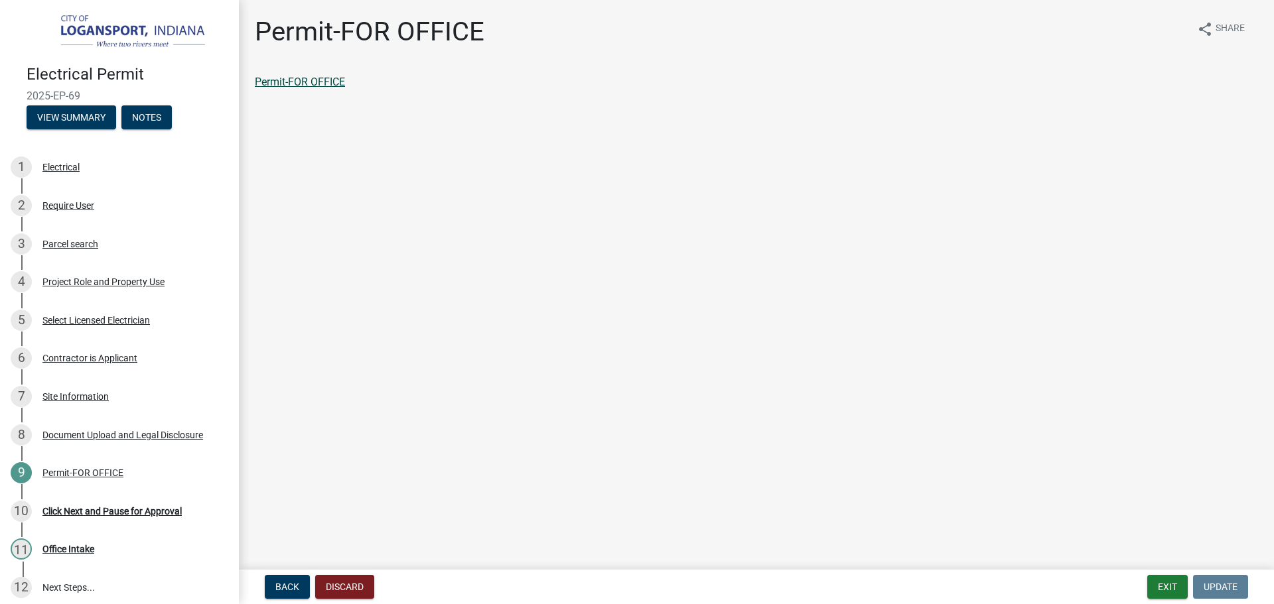
click at [328, 84] on link "Permit-FOR OFFICE" at bounding box center [300, 82] width 90 height 13
click at [142, 507] on div "Click Next and Pause for Approval" at bounding box center [111, 511] width 139 height 9
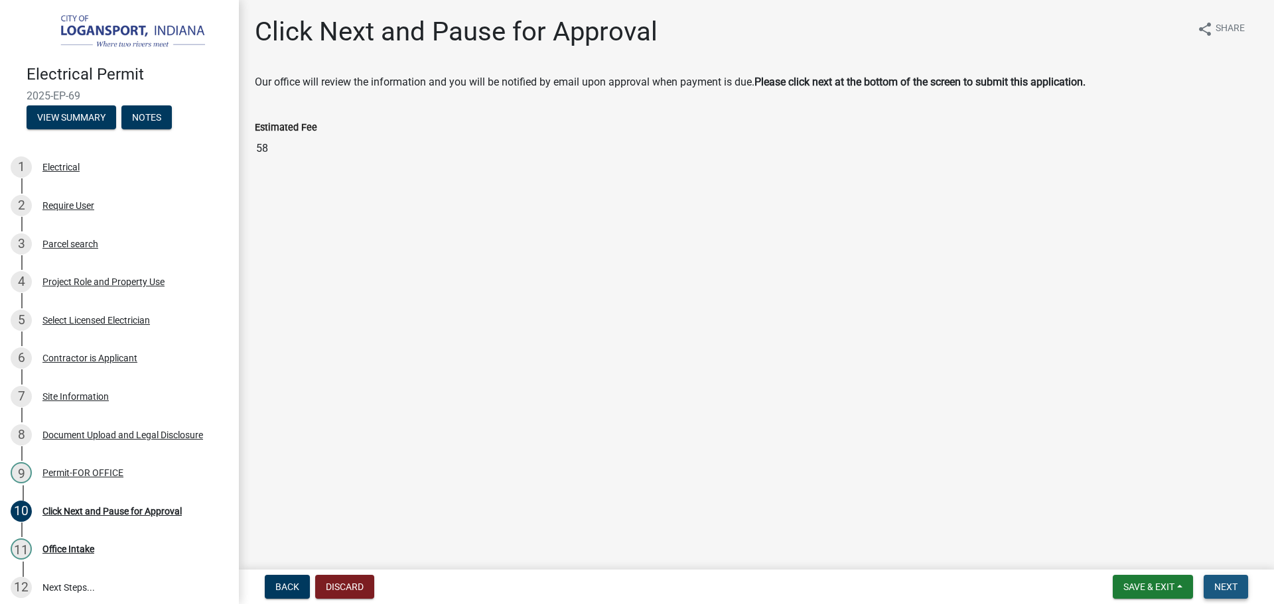
click at [1221, 587] on span "Next" at bounding box center [1225, 587] width 23 height 11
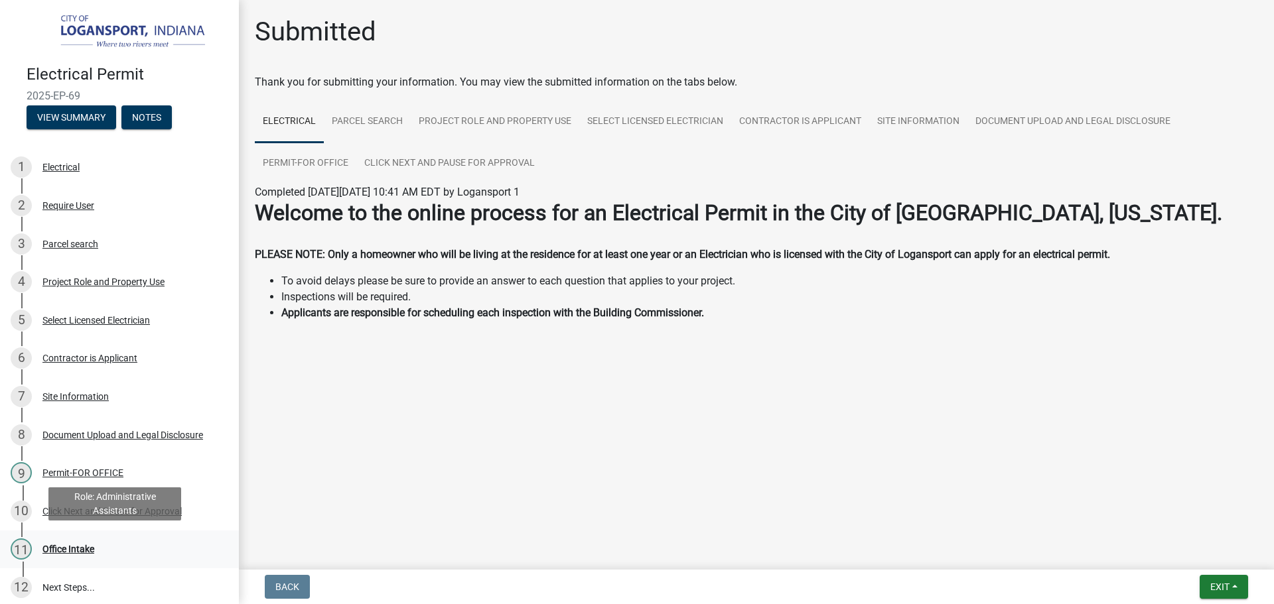
click at [76, 547] on div "Office Intake" at bounding box center [68, 549] width 52 height 9
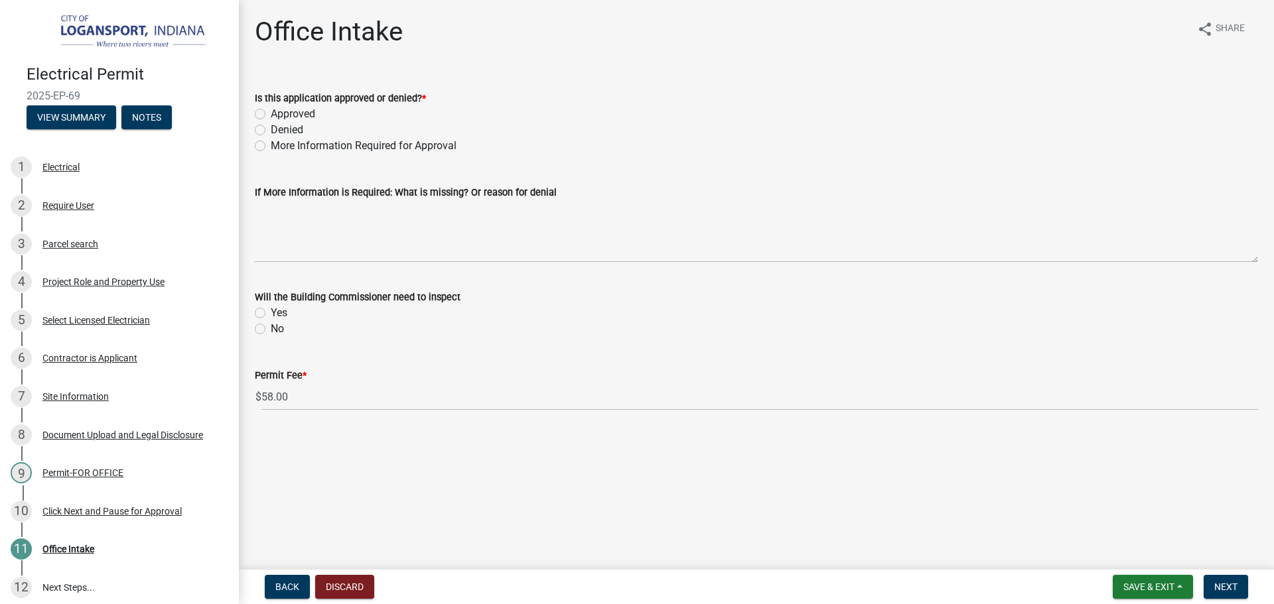
click at [271, 111] on label "Approved" at bounding box center [293, 114] width 44 height 16
click at [271, 111] on input "Approved" at bounding box center [275, 110] width 9 height 9
radio input "true"
click at [271, 310] on label "Yes" at bounding box center [279, 313] width 17 height 16
click at [271, 310] on input "Yes" at bounding box center [275, 309] width 9 height 9
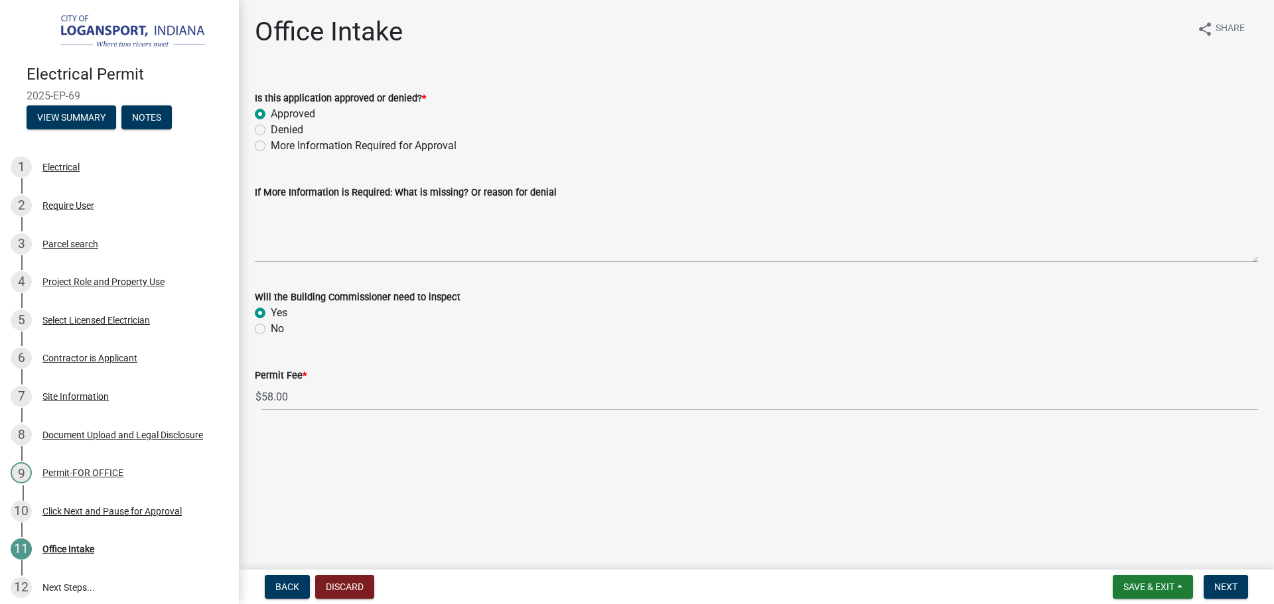
radio input "true"
click at [1223, 586] on span "Next" at bounding box center [1225, 587] width 23 height 11
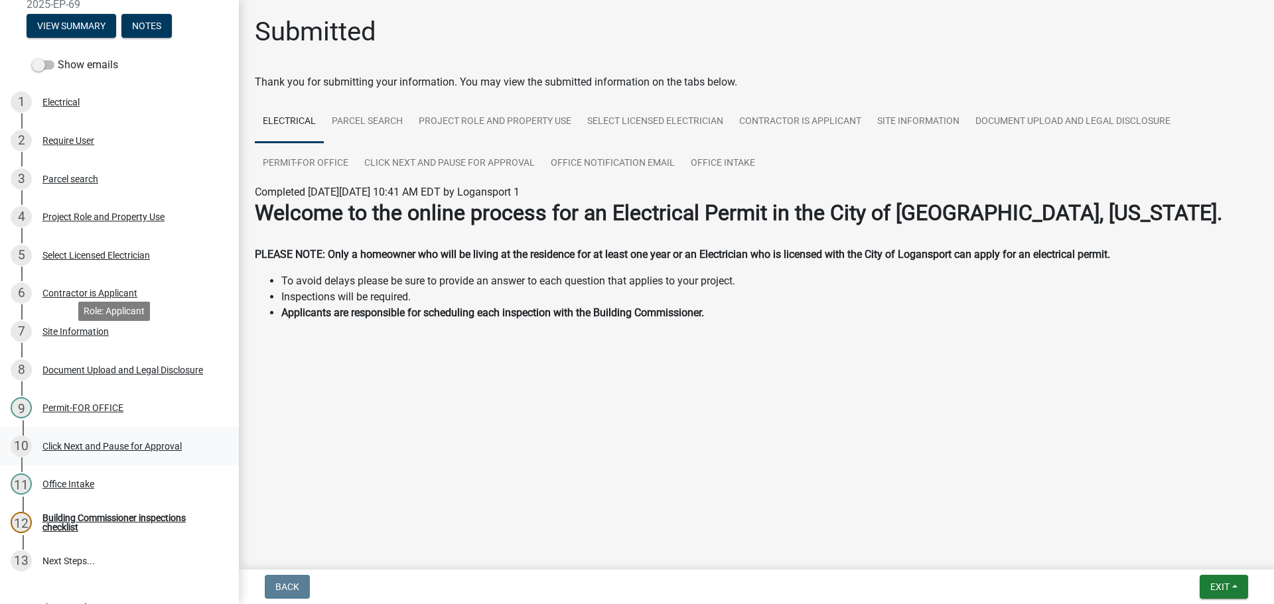
scroll to position [188, 0]
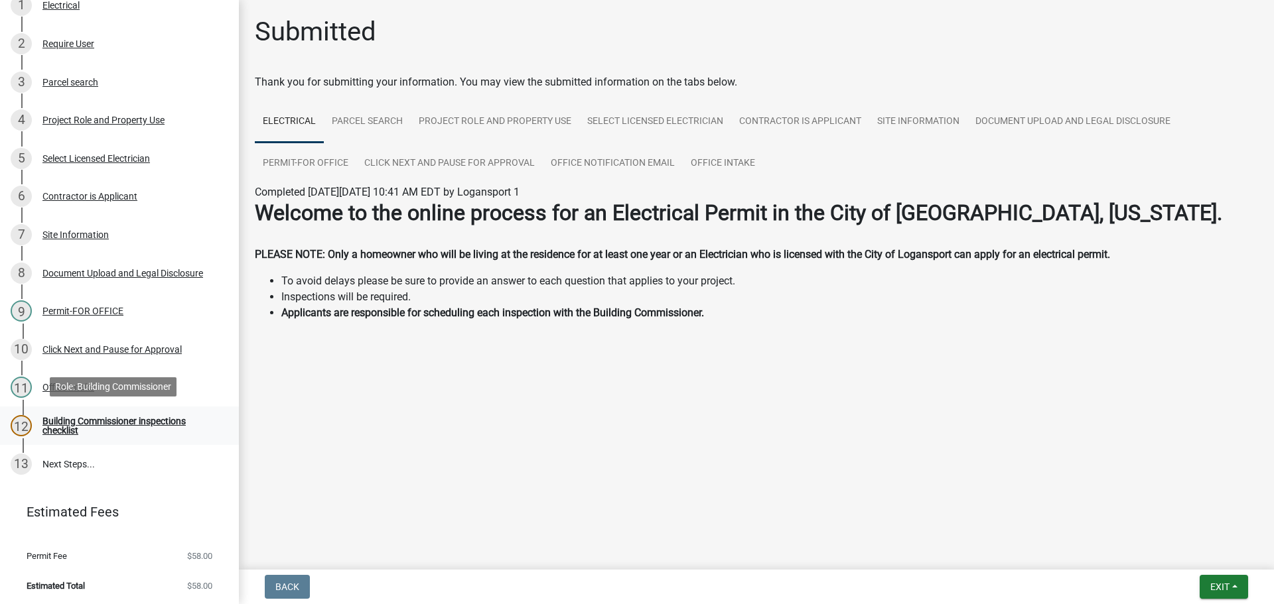
click at [50, 417] on div "Building Commissioner inspections checklist" at bounding box center [129, 426] width 175 height 19
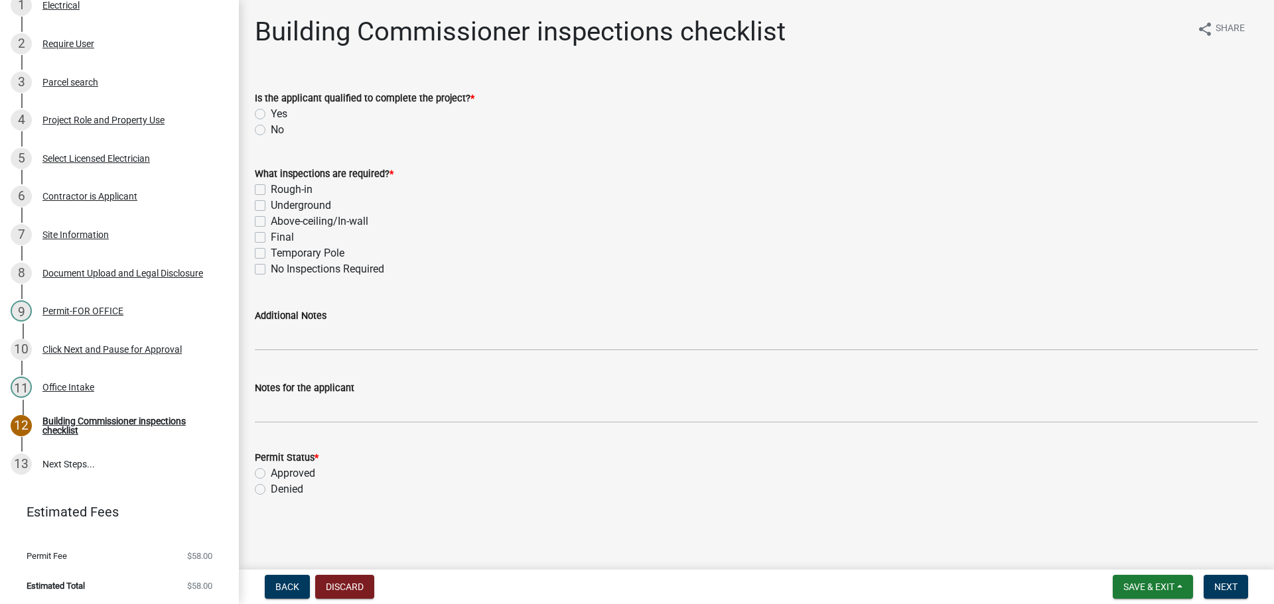
click at [271, 186] on label "Rough-in" at bounding box center [292, 190] width 42 height 16
click at [271, 186] on input "Rough-in" at bounding box center [275, 186] width 9 height 9
checkbox input "true"
checkbox input "false"
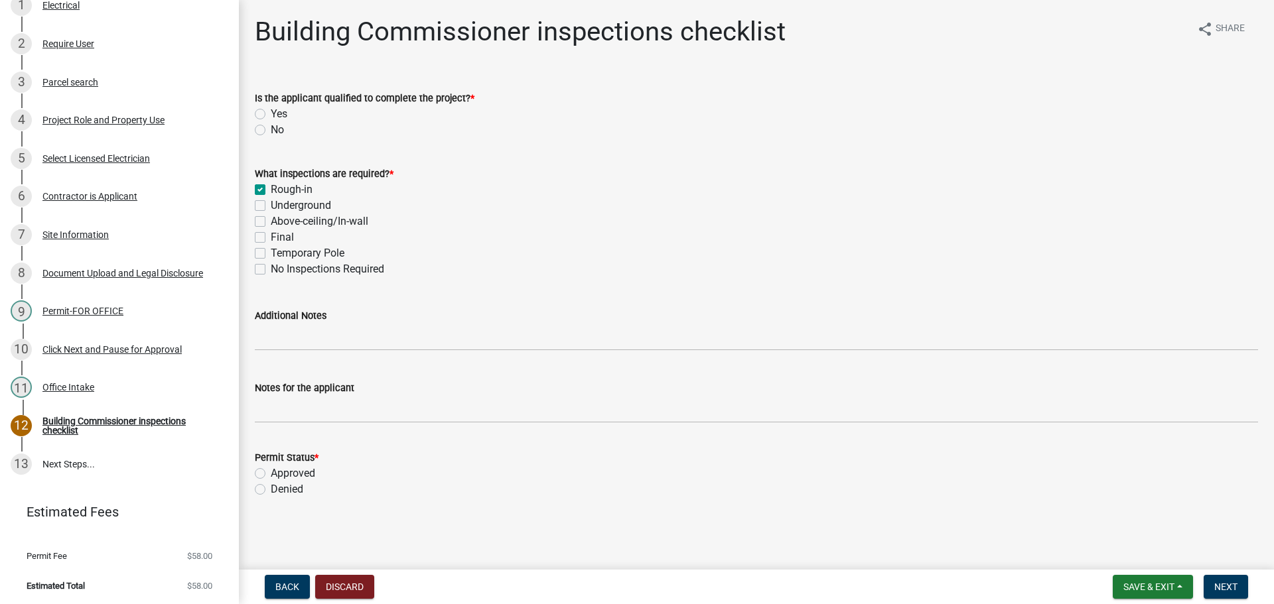
checkbox input "false"
click at [271, 236] on label "Final" at bounding box center [282, 238] width 23 height 16
click at [271, 236] on input "Final" at bounding box center [275, 234] width 9 height 9
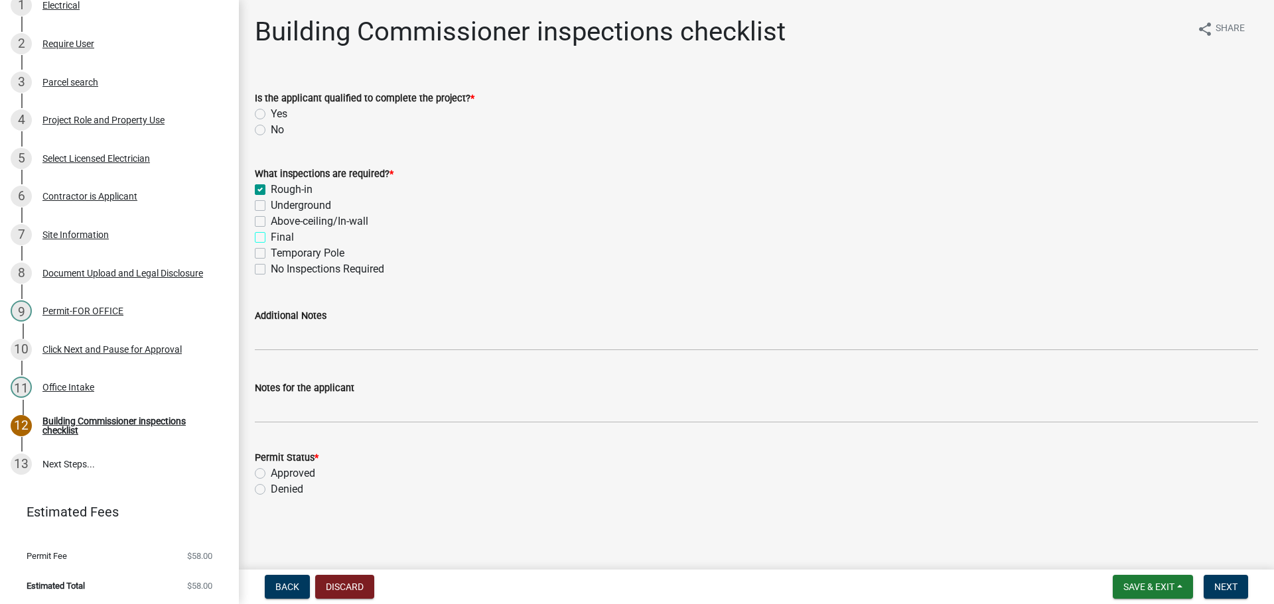
checkbox input "true"
checkbox input "false"
checkbox input "true"
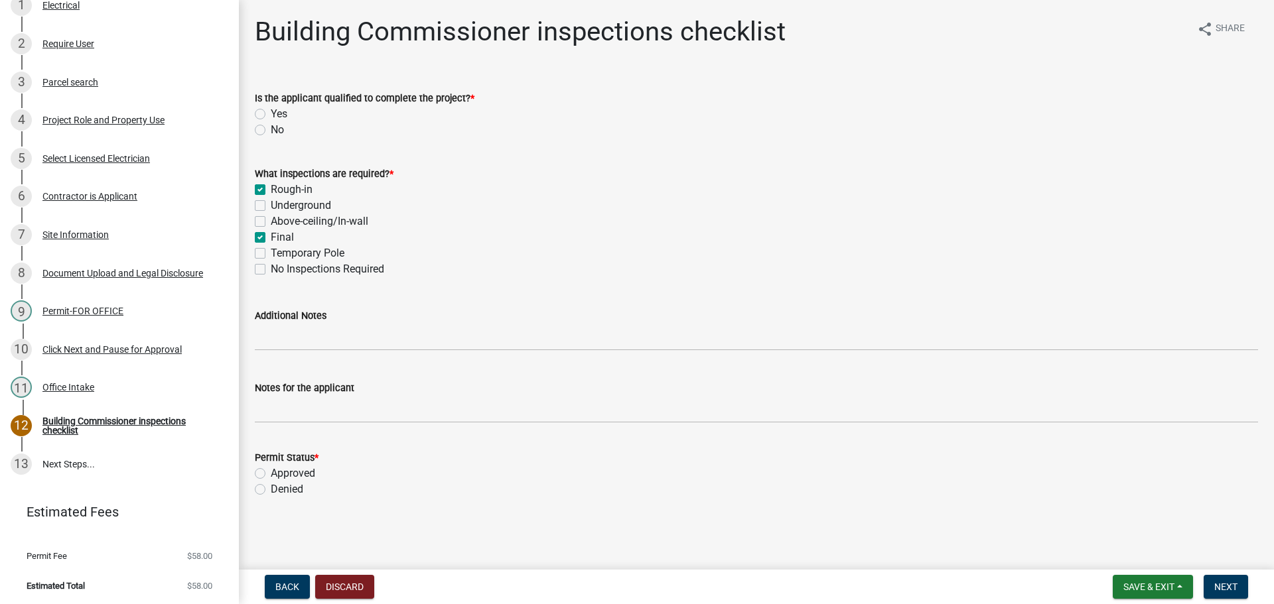
checkbox input "false"
click at [271, 184] on label "Rough-in" at bounding box center [292, 190] width 42 height 16
click at [271, 184] on input "Rough-in" at bounding box center [275, 186] width 9 height 9
checkbox input "false"
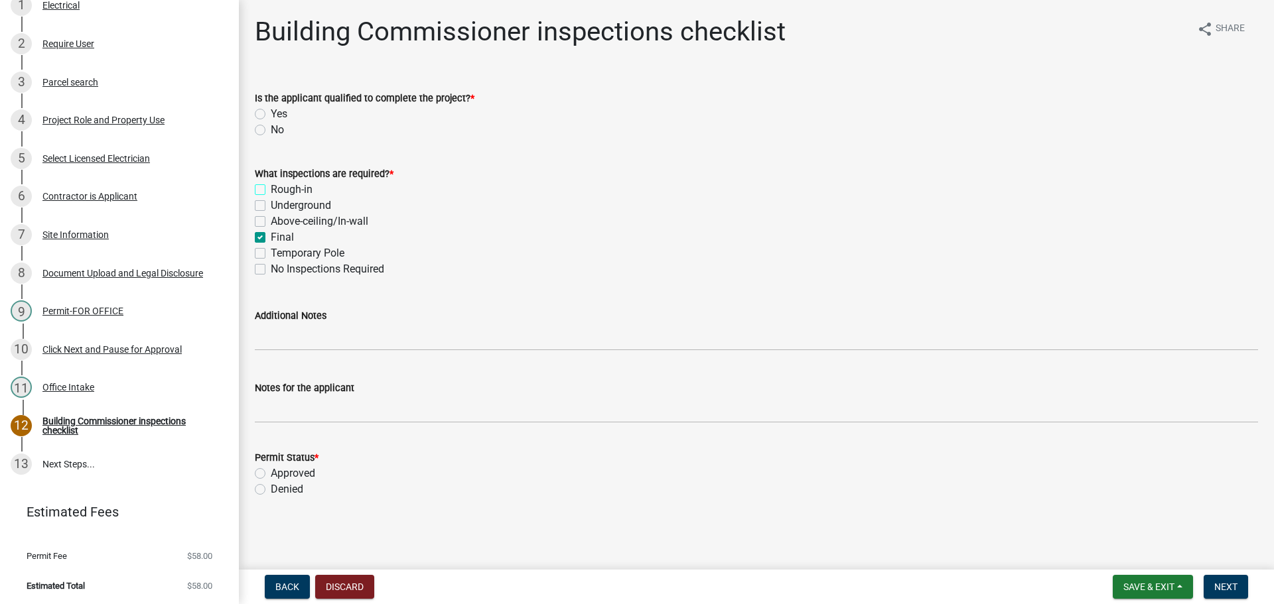
checkbox input "false"
checkbox input "true"
checkbox input "false"
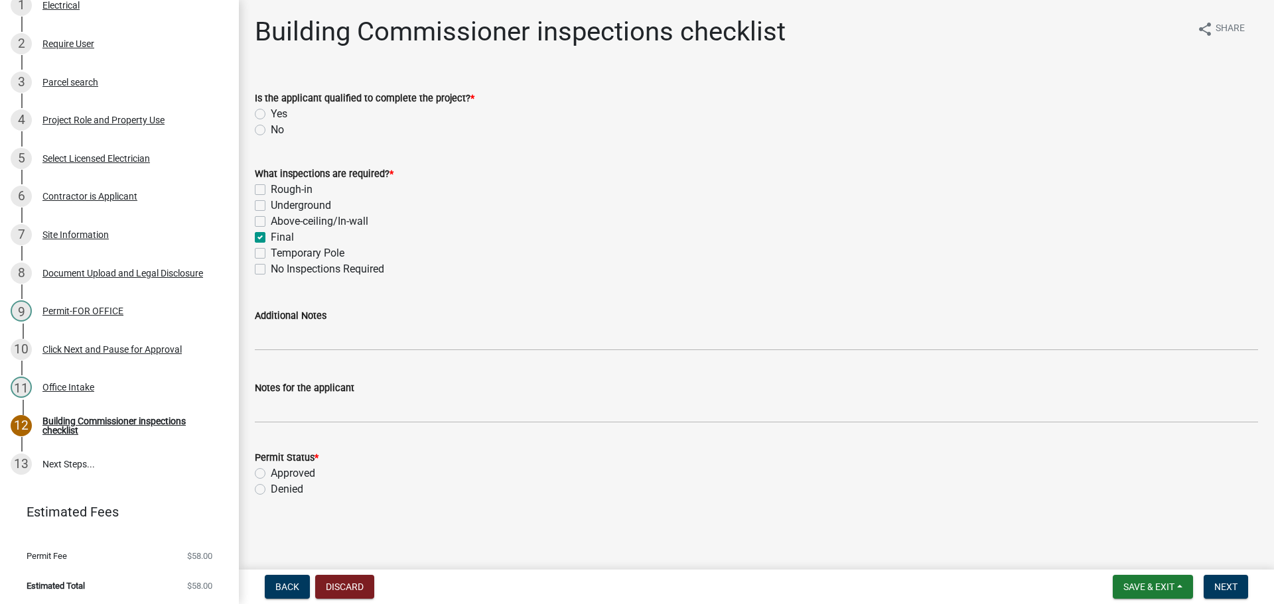
click at [261, 124] on div "No" at bounding box center [756, 130] width 1003 height 16
click at [271, 127] on label "No" at bounding box center [277, 130] width 13 height 16
click at [271, 127] on input "No" at bounding box center [275, 126] width 9 height 9
radio input "true"
click at [271, 111] on label "Yes" at bounding box center [279, 114] width 17 height 16
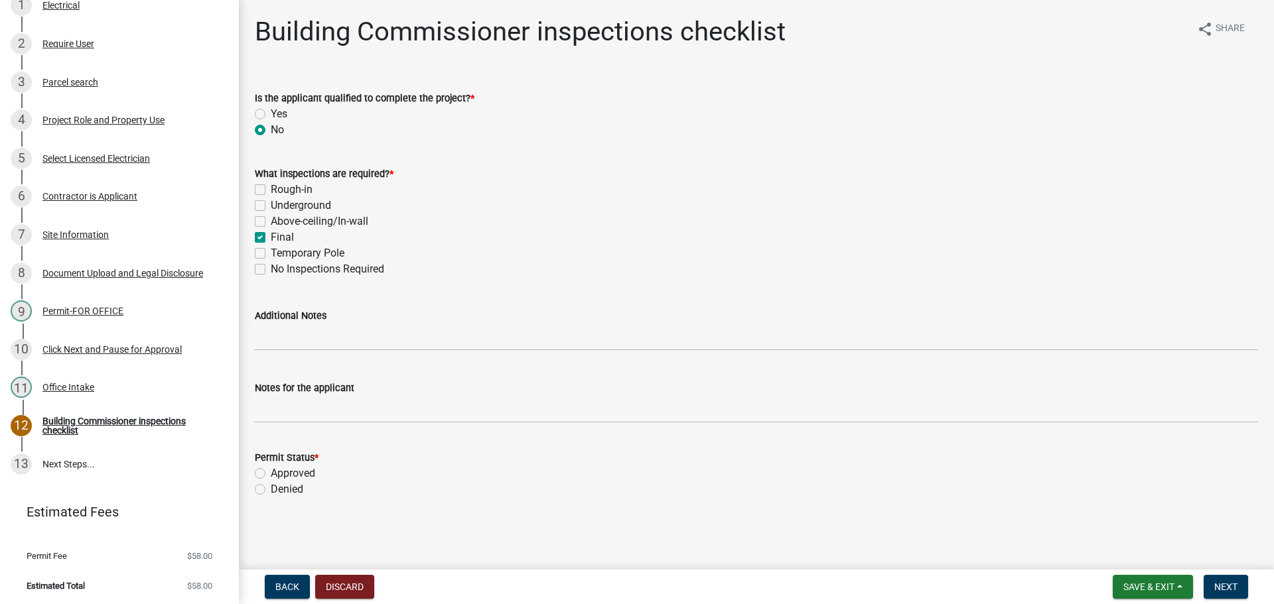
click at [271, 111] on input "Yes" at bounding box center [275, 110] width 9 height 9
radio input "true"
click at [271, 471] on label "Approved" at bounding box center [293, 474] width 44 height 16
click at [271, 471] on input "Approved" at bounding box center [275, 470] width 9 height 9
radio input "true"
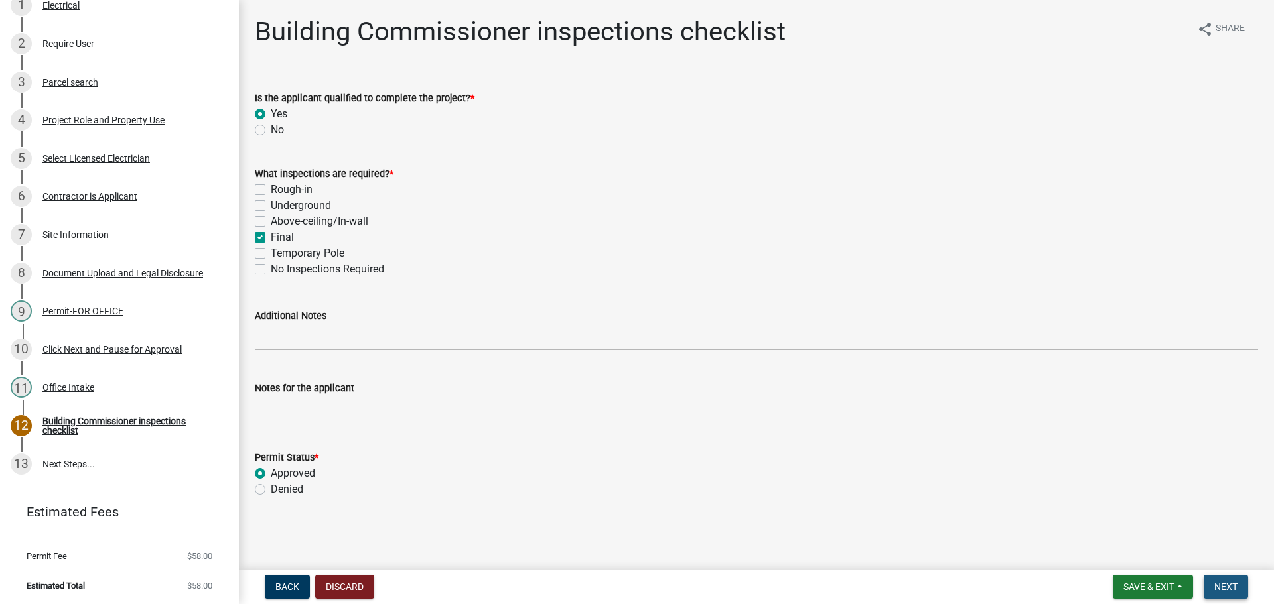
click at [1219, 584] on span "Next" at bounding box center [1225, 587] width 23 height 11
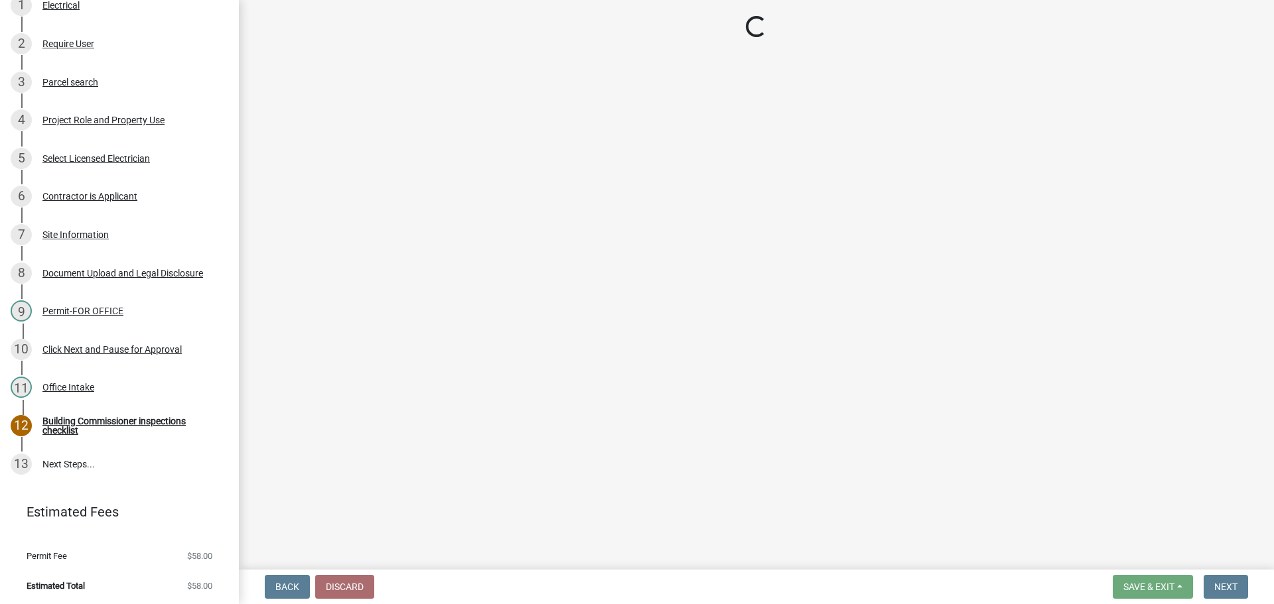
select select "3: 3"
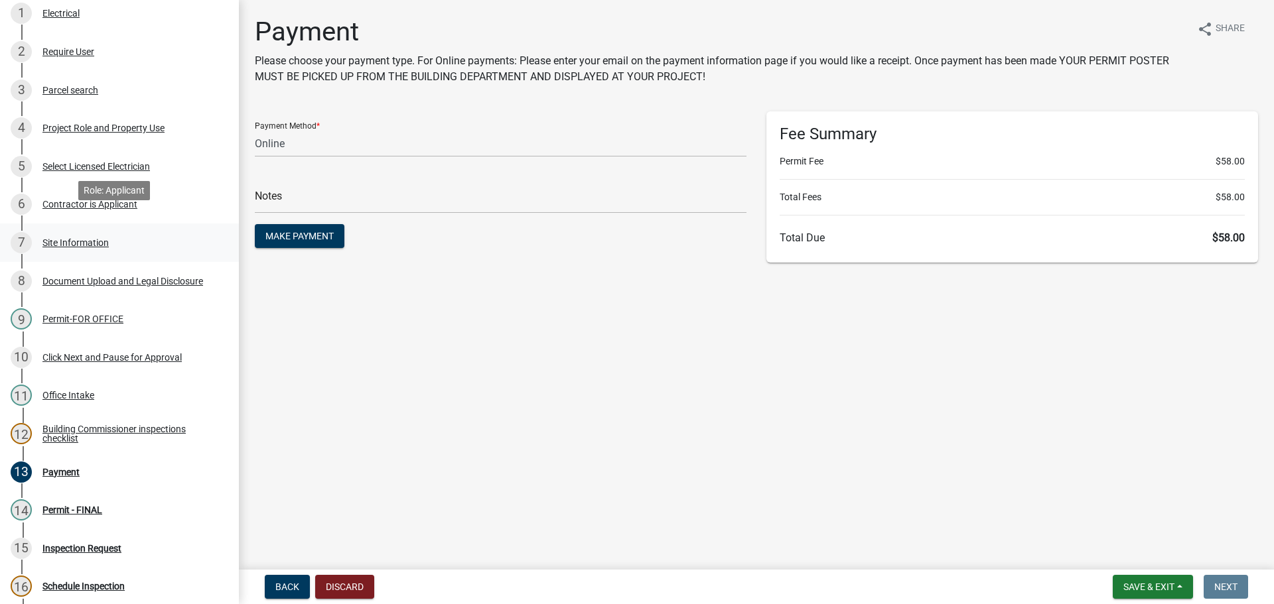
scroll to position [0, 0]
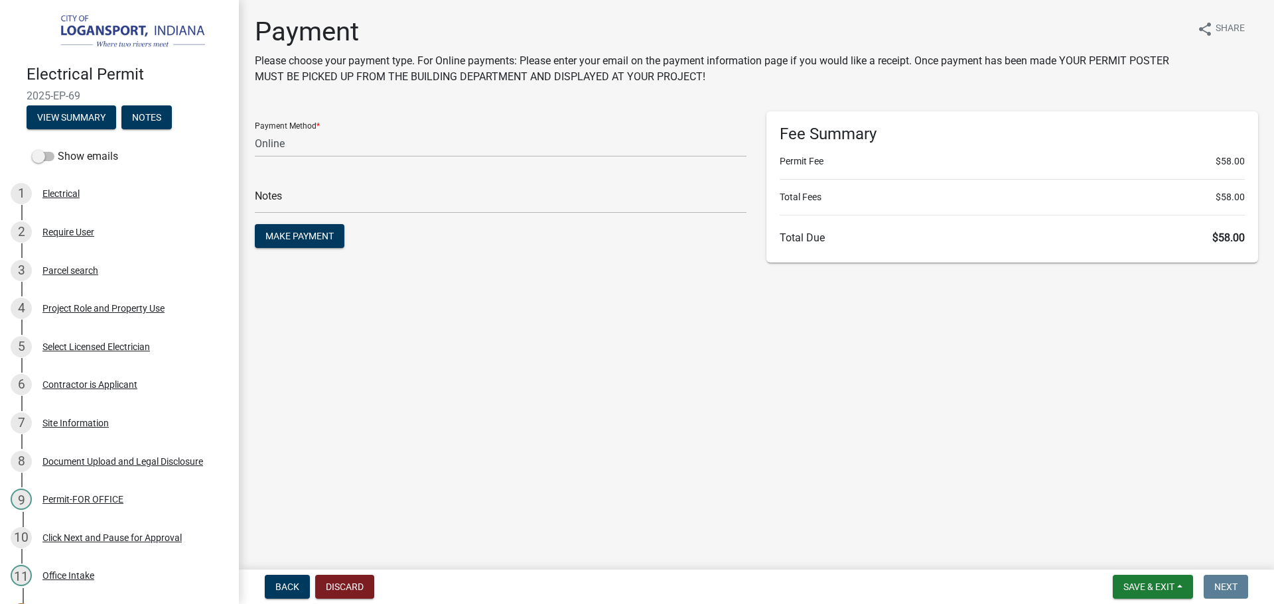
click at [47, 90] on span "2025-EP-69" at bounding box center [120, 96] width 186 height 13
copy div "2025-EP-69 View Summary Notes"
click at [309, 237] on span "Make Payment" at bounding box center [299, 236] width 68 height 11
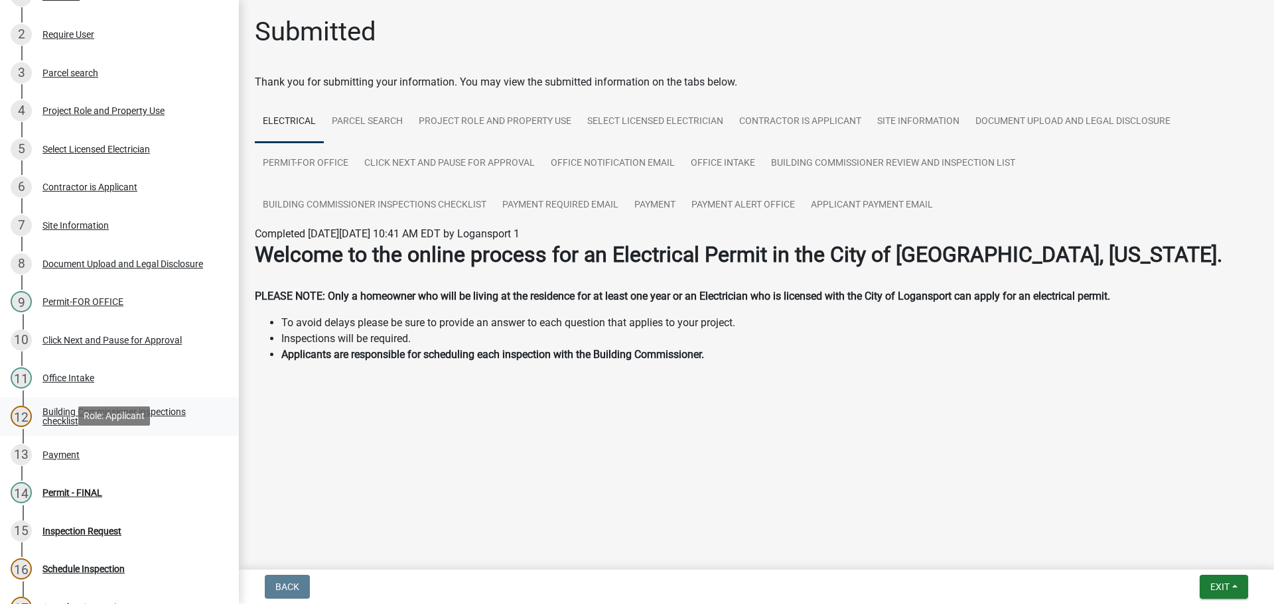
scroll to position [265, 0]
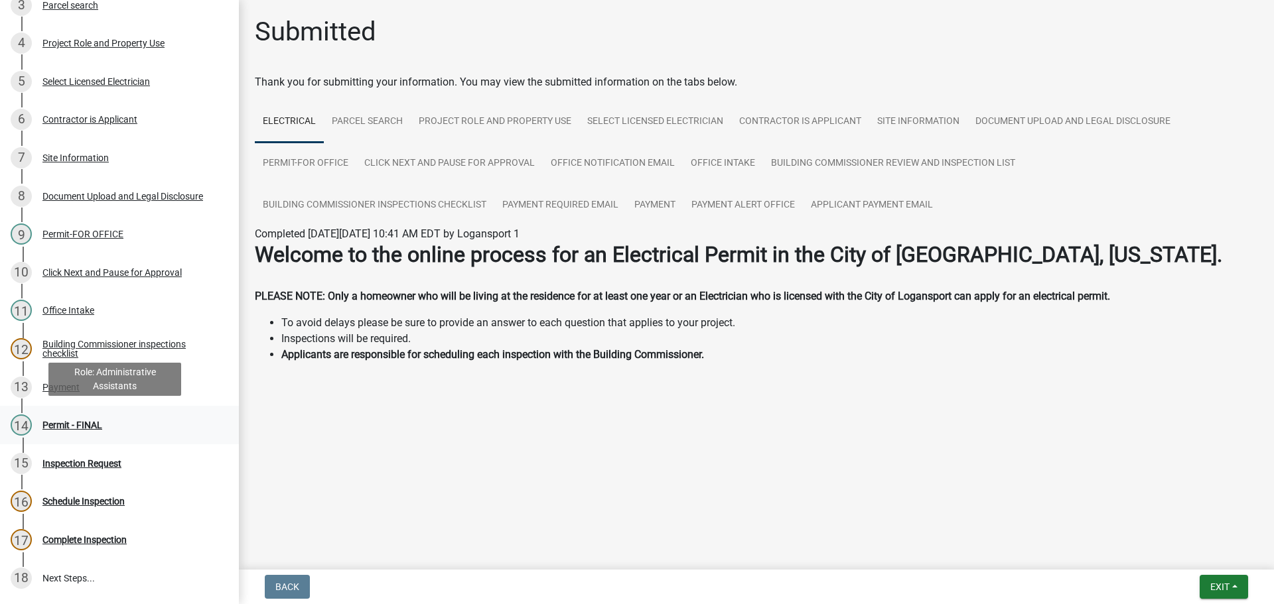
click at [92, 421] on div "Permit - FINAL" at bounding box center [72, 425] width 60 height 9
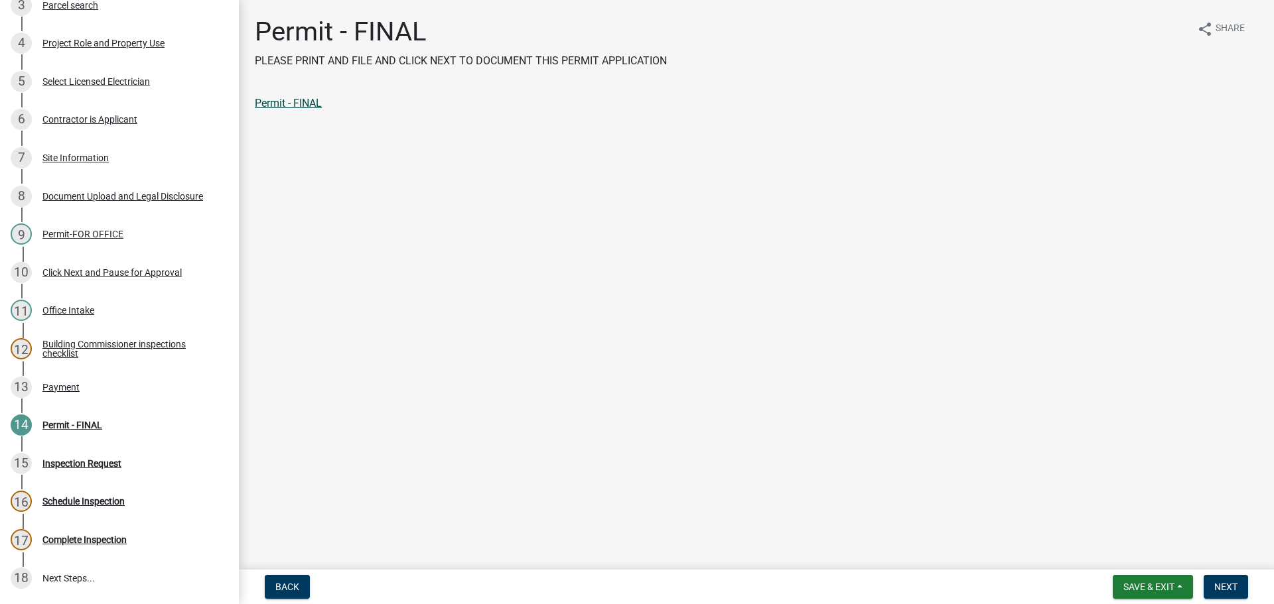
click at [307, 104] on link "Permit - FINAL" at bounding box center [288, 103] width 67 height 13
click at [1216, 589] on span "Next" at bounding box center [1225, 587] width 23 height 11
